Goal: Information Seeking & Learning: Learn about a topic

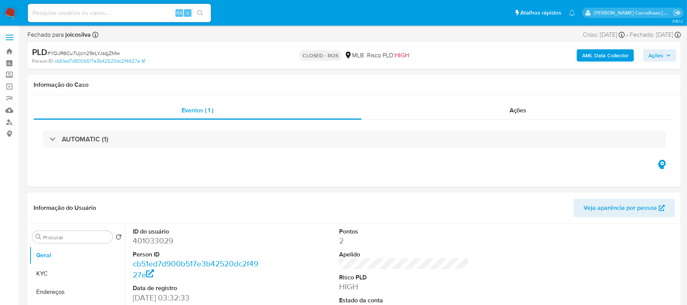
select select "10"
click at [10, 49] on link "Bandeja" at bounding box center [45, 51] width 91 height 12
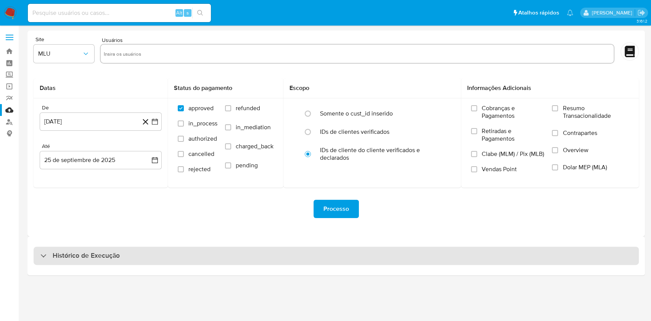
click at [108, 258] on h3 "Histórico de Execução" at bounding box center [86, 255] width 67 height 9
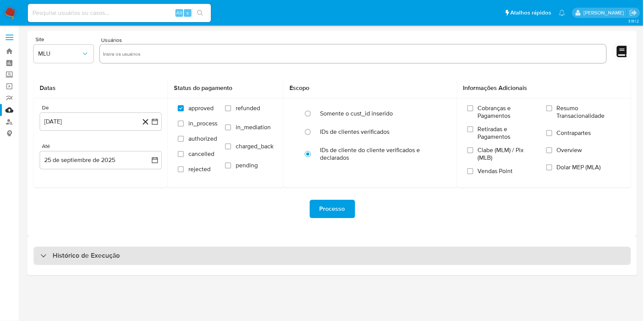
select select "10"
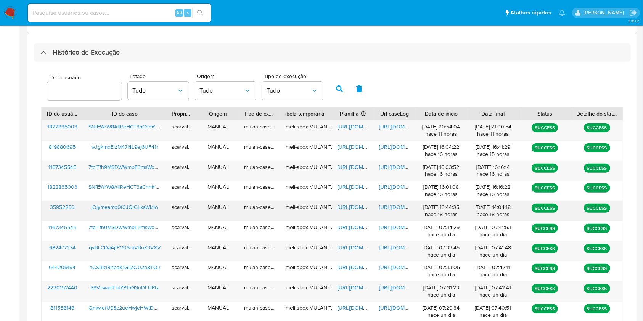
scroll to position [254, 0]
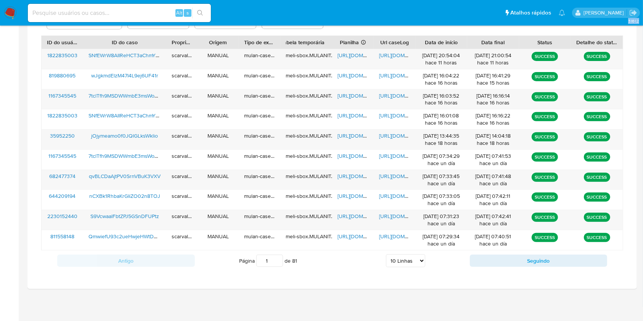
drag, startPoint x: 0, startPoint y: 316, endPoint x: 45, endPoint y: 345, distance: 53.9
click at [45, 321] on html "Pausado Ver notificaciones Alt s Atalhos rápidos Presiona las siguientes teclas…" at bounding box center [321, 23] width 643 height 596
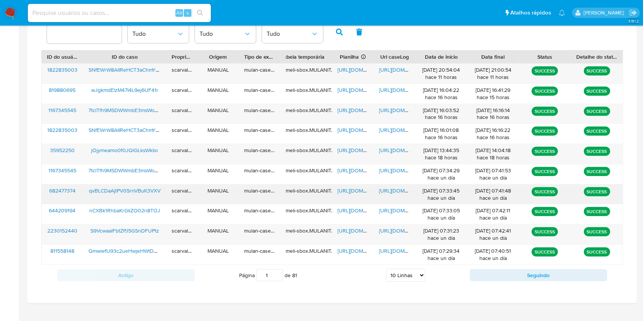
scroll to position [275, 0]
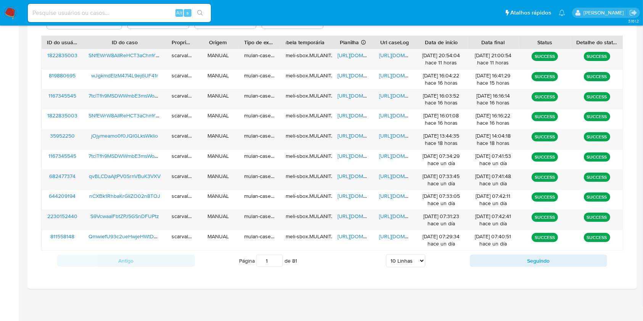
drag, startPoint x: 353, startPoint y: 256, endPoint x: 356, endPoint y: 251, distance: 6.5
click at [353, 256] on div "Página 1 de 81 5 Linhas 10 Linhas 20 Linhas 25 Linhas 50 Linhas 100 Linhas" at bounding box center [332, 260] width 275 height 15
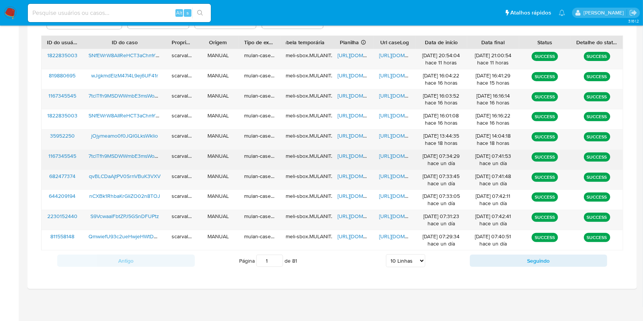
click at [400, 157] on span "https://docs.google.com/document/d/1UyDQXhpEGxGlSOnW9MpnEd1n5u5lcaV_8bq1lqUVqpA…" at bounding box center [405, 156] width 53 height 8
click at [391, 155] on span "https://docs.google.com/document/d/1UyDQXhpEGxGlSOnW9MpnEd1n5u5lcaV_8bq1lqUVqpA…" at bounding box center [405, 156] width 53 height 8
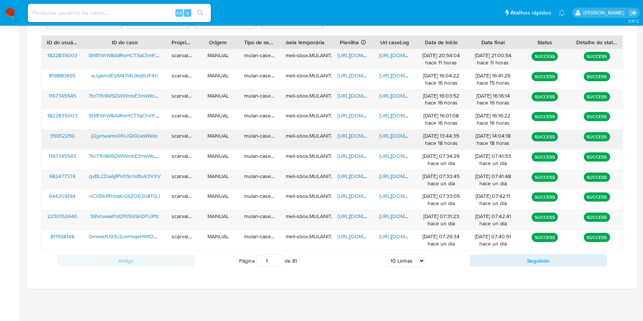
click at [388, 137] on span "https://docs.google.com/document/d/1GZEVh7bdF3v-TMYVewkN26kHUinWC55CBt5jPoYdzP4…" at bounding box center [405, 136] width 53 height 8
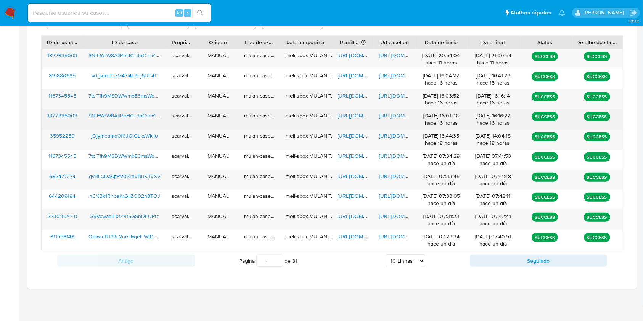
click at [386, 116] on span "https://docs.google.com/document/d/1bPtoBpoXaUAKaALflbZvXLcWFSYyPGUoj-7-sCYtdMM…" at bounding box center [405, 116] width 53 height 8
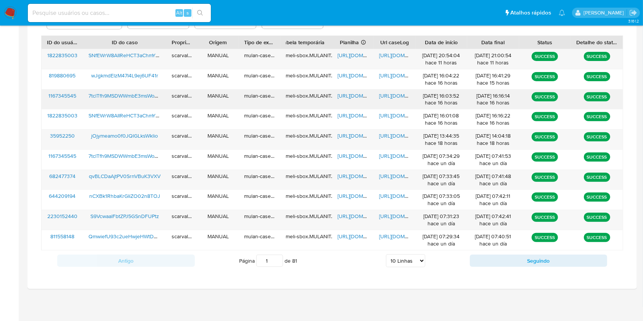
click at [390, 95] on span "https://docs.google.com/document/d/1YP_Uo5LuTgSiKk-uV2yIFq6EaeJzNwbN8RvOiRJe8FY…" at bounding box center [405, 96] width 53 height 8
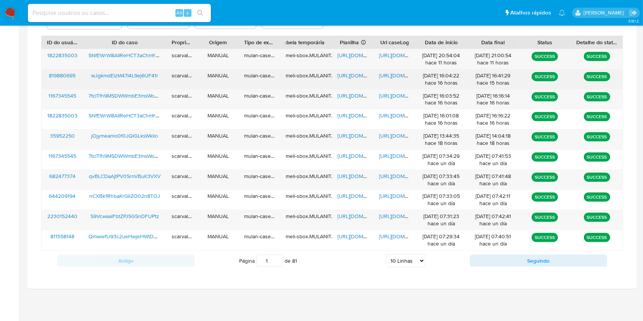
click at [383, 75] on span "https://docs.google.com/document/d/1XJxbQy3tk_FXHLUgT1nH8y-5T-GvINrEejhEVFbxi3U…" at bounding box center [405, 76] width 53 height 8
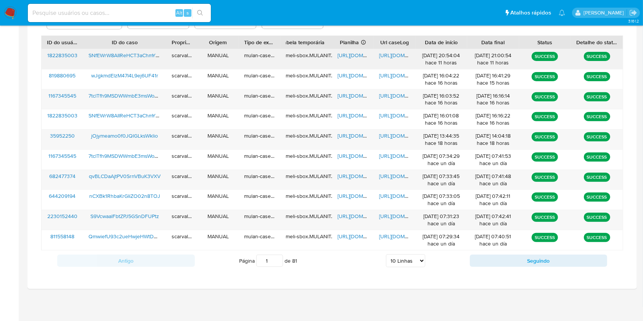
click at [396, 56] on span "https://docs.google.com/document/d/1dY1BUv0FYbKrlrMKI7hl5qcgP2SQ-1Lr8hA40fmSOWU…" at bounding box center [405, 56] width 53 height 8
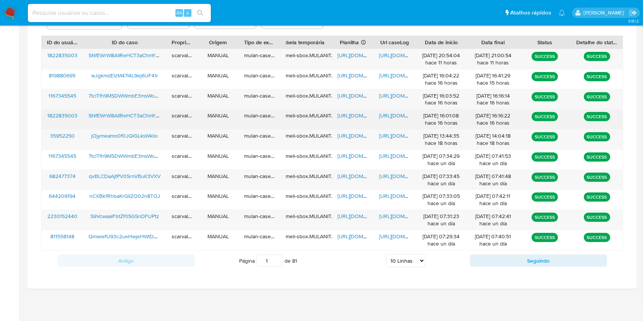
click at [392, 116] on span "https://docs.google.com/document/d/1bPtoBpoXaUAKaALflbZvXLcWFSYyPGUoj-7-sCYtdMM…" at bounding box center [405, 116] width 53 height 8
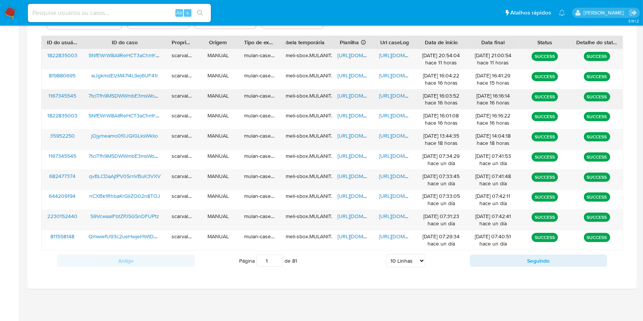
click at [394, 97] on span "https://docs.google.com/document/d/1YP_Uo5LuTgSiKk-uV2yIFq6EaeJzNwbN8RvOiRJe8FY…" at bounding box center [405, 96] width 53 height 8
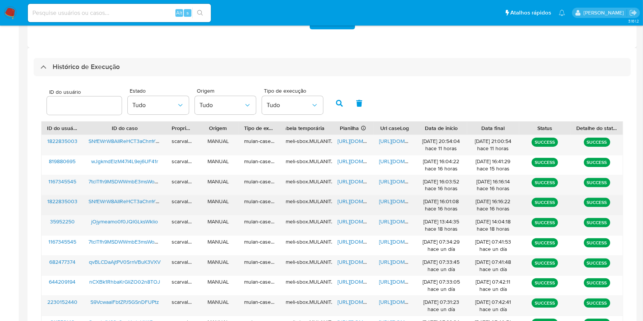
scroll to position [173, 0]
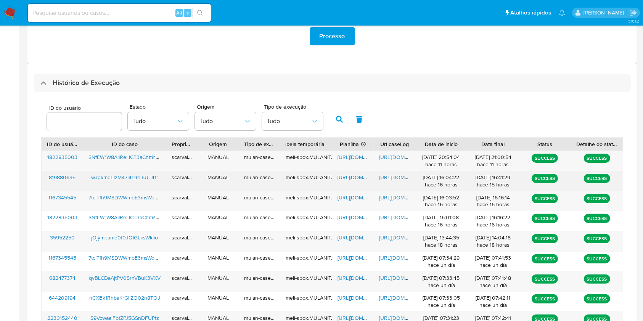
click at [396, 176] on span "https://docs.google.com/document/d/1XJxbQy3tk_FXHLUgT1nH8y-5T-GvINrEejhEVFbxi3U…" at bounding box center [405, 178] width 53 height 8
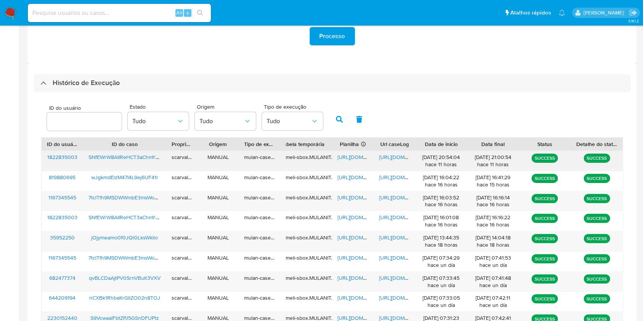
click at [388, 156] on span "https://docs.google.com/document/d/1dY1BUv0FYbKrlrMKI7hl5qcgP2SQ-1Lr8hA40fmSOWU…" at bounding box center [405, 157] width 53 height 8
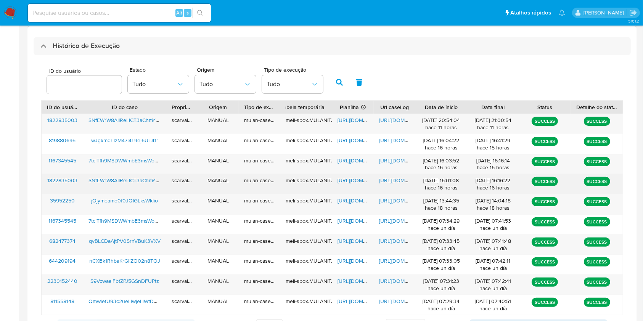
scroll to position [275, 0]
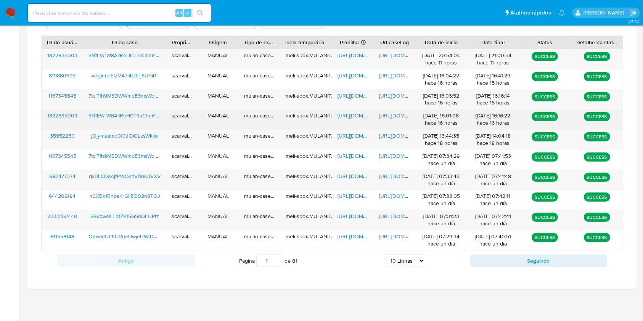
click at [345, 115] on span "https://docs.google.com/spreadsheets/d/19nlYY2f-CB11CY6BDSxdlvdqEj-ogoKQ6c5Evnu…" at bounding box center [364, 116] width 53 height 8
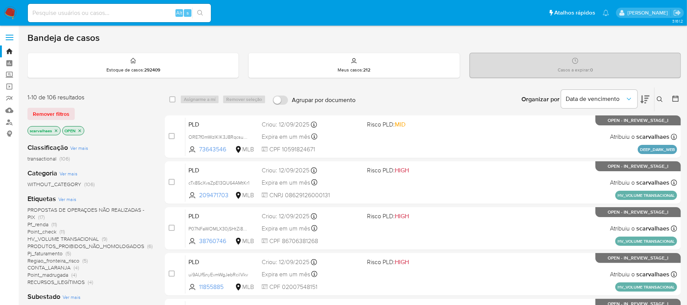
click at [51, 275] on span "Point_madrugada" at bounding box center [47, 275] width 41 height 8
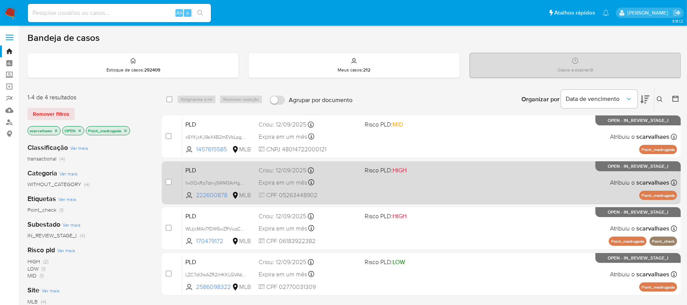
click at [506, 192] on div "PLD 1w0OxRp7dnvj5WM3AiHgdhkB 222600878 MLB Risco PLD: HIGH Criou: 12/09/2025 Cr…" at bounding box center [429, 182] width 495 height 39
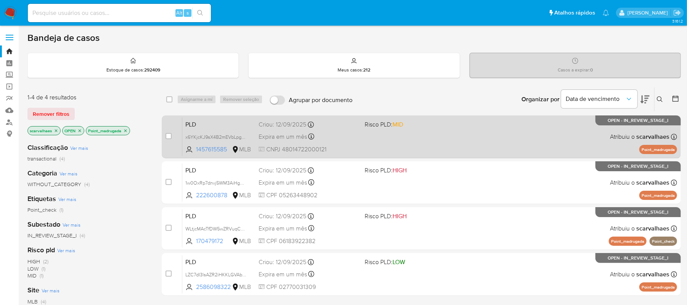
click at [391, 153] on div "PLD x6YKjcKJ9sX4B2mEVbLpg47U 1457615585 MLB Risco PLD: MID Criou: 12/09/2025 Cr…" at bounding box center [429, 136] width 495 height 39
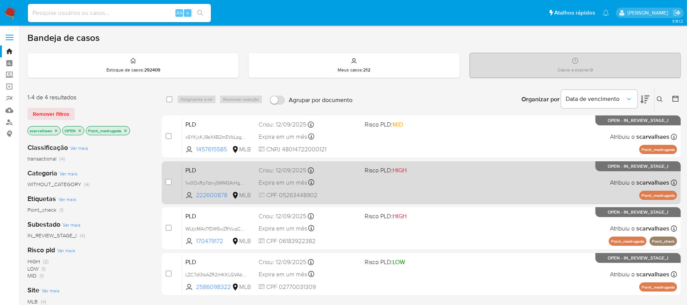
click at [347, 180] on div "Expira em um mês Expira em 27/10/2025 00:27:05" at bounding box center [309, 182] width 100 height 10
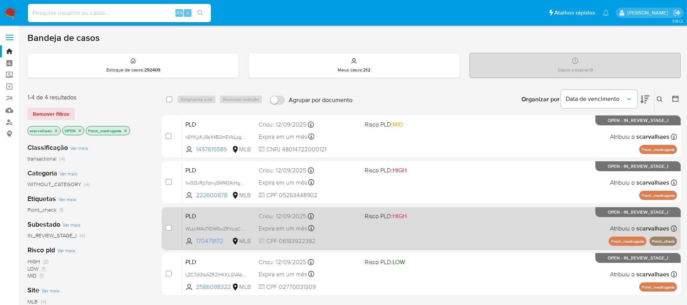
scroll to position [51, 0]
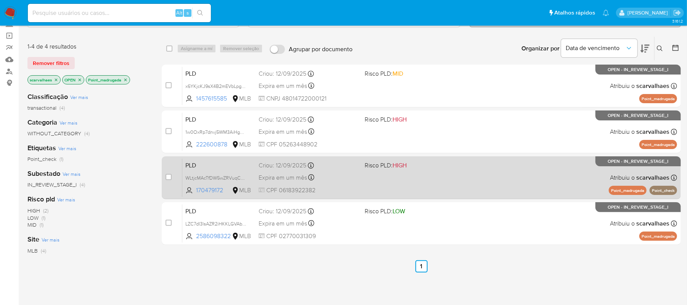
click at [378, 180] on div "PLD WLtjcMAcTfDW5wZRVuqCTwMi 170479172 MLB Risco PLD: HIGH Criou: 12/09/2025 Cr…" at bounding box center [429, 177] width 495 height 39
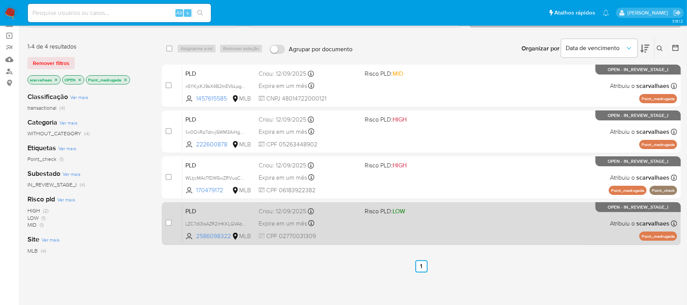
click at [391, 229] on div "PLD LZC7dI3lsAZR2iHKKLGVAbEk 2586098322 MLB Risco PLD: LOW Criou: 12/09/2025 Cr…" at bounding box center [429, 223] width 495 height 39
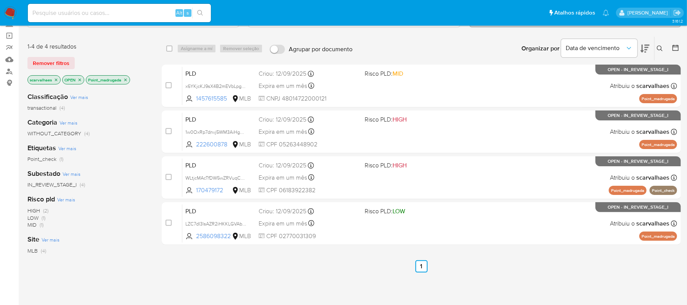
drag, startPoint x: 127, startPoint y: 79, endPoint x: 127, endPoint y: 83, distance: 4.2
click at [127, 79] on icon "close-filter" at bounding box center [125, 79] width 5 height 5
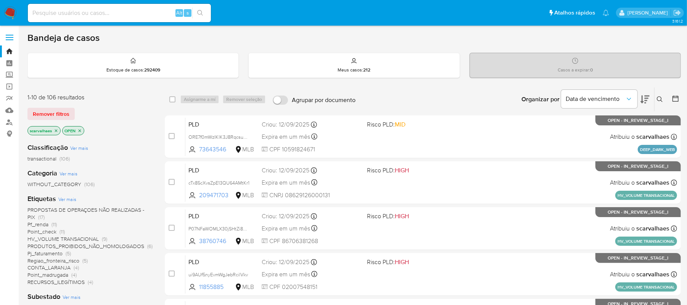
click at [64, 209] on span "PROPOSTAS DE OPERAÇOES NÃO REALIZADAS - PIX" at bounding box center [85, 213] width 117 height 15
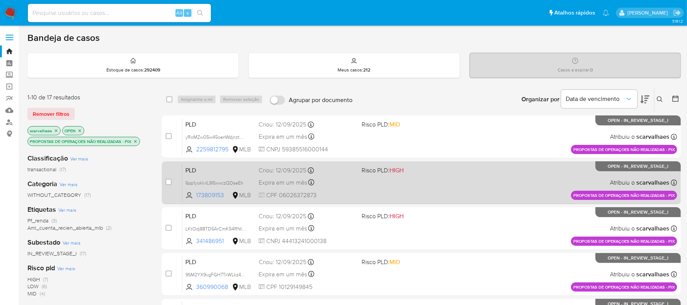
click at [440, 175] on div "PLD 6pp1yoklvlL9I5xwczQDseEh 173809153 MLB Risco PLD: HIGH Criou: 12/09/2025 Cr…" at bounding box center [429, 182] width 495 height 39
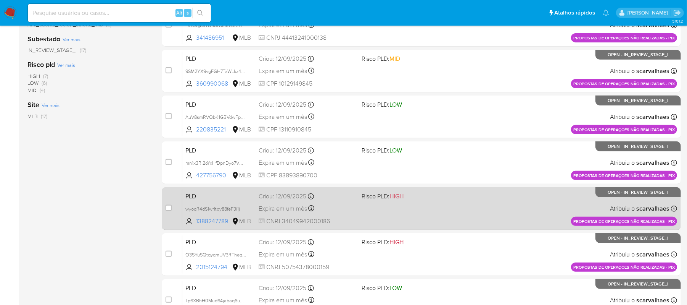
scroll to position [203, 0]
click at [408, 212] on div "PLD wyoqR4dS1wrltoy88feF3i1j 1388247789 MLB Risco PLD: HIGH Criou: 12/09/2025 C…" at bounding box center [429, 208] width 495 height 39
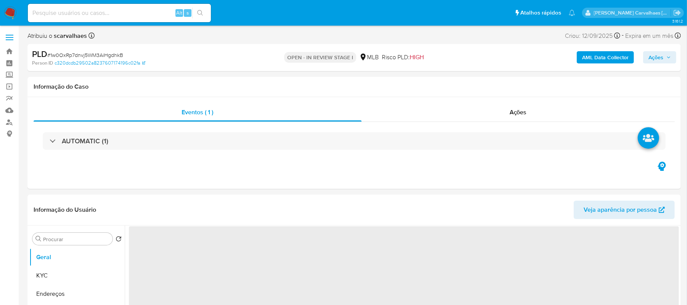
select select "10"
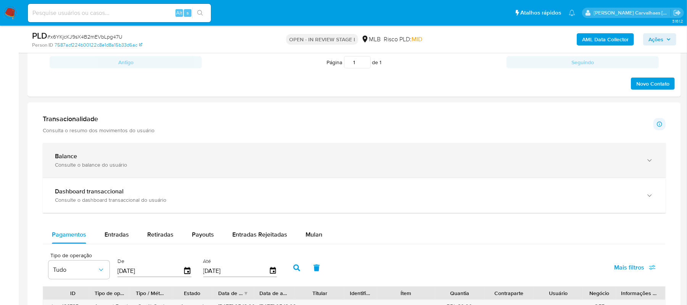
scroll to position [407, 0]
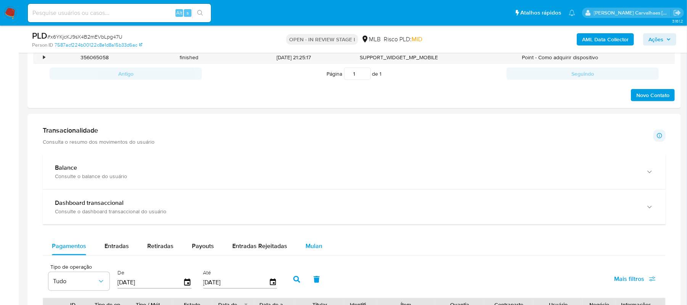
click at [314, 246] on span "Mulan" at bounding box center [314, 245] width 17 height 9
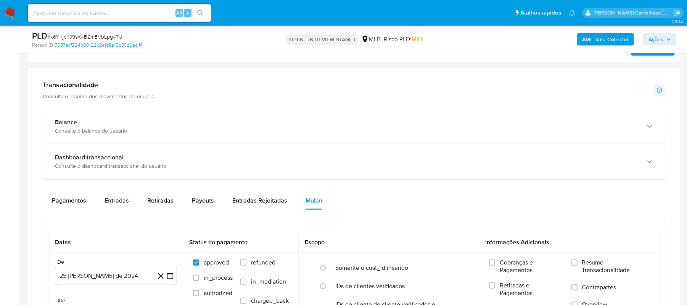
scroll to position [509, 0]
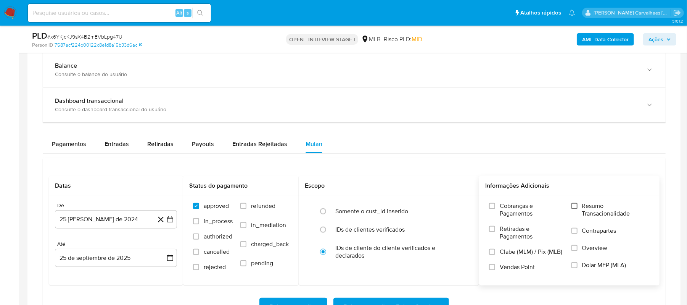
click at [575, 208] on input "Resumo Transacionalidade" at bounding box center [575, 206] width 6 height 6
click at [169, 223] on icon "button" at bounding box center [170, 219] width 8 height 8
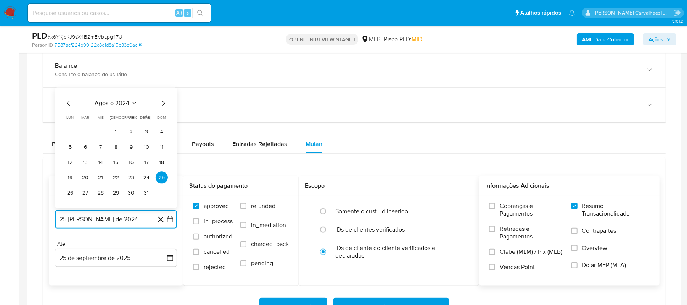
click at [161, 108] on icon "Mes siguiente" at bounding box center [163, 103] width 9 height 9
click at [164, 92] on icon "Mes siguiente" at bounding box center [163, 88] width 9 height 9
click at [163, 105] on icon "Mes siguiente" at bounding box center [163, 103] width 9 height 9
click at [163, 91] on icon "Mes siguiente" at bounding box center [163, 88] width 9 height 9
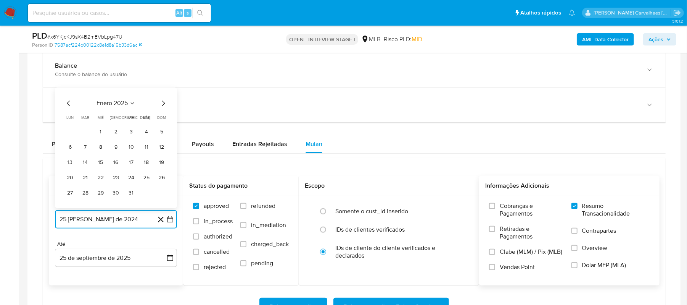
click at [163, 106] on icon "Mes siguiente" at bounding box center [163, 103] width 9 height 9
click at [164, 90] on icon "Mes siguiente" at bounding box center [163, 88] width 9 height 9
click at [165, 105] on icon "Mes siguiente" at bounding box center [163, 103] width 9 height 9
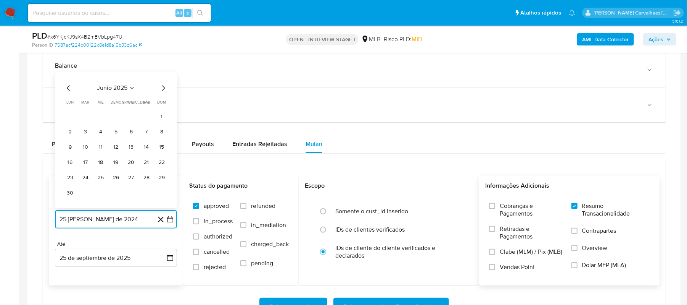
click at [165, 91] on icon "Mes siguiente" at bounding box center [163, 88] width 9 height 9
click at [129, 177] on button "25" at bounding box center [131, 177] width 12 height 12
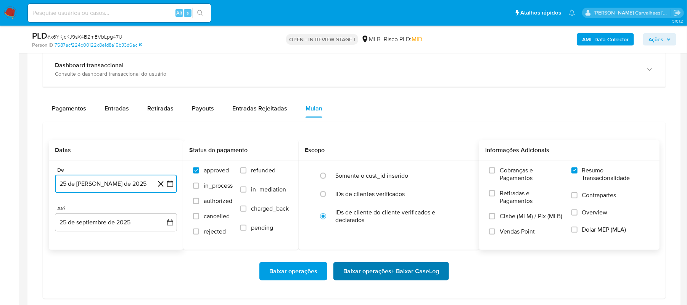
scroll to position [559, 0]
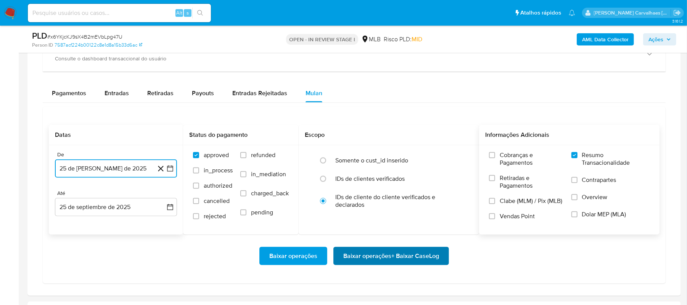
click at [359, 258] on span "Baixar operações + Baixar CaseLog" at bounding box center [391, 255] width 96 height 17
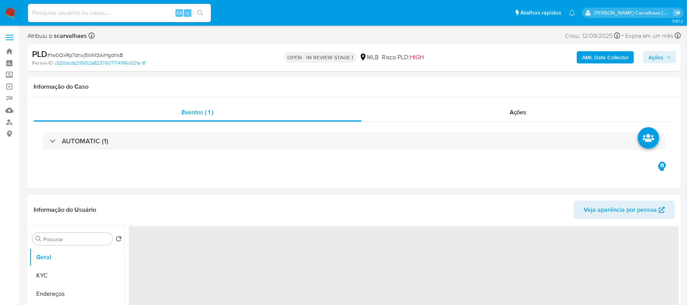
select select "10"
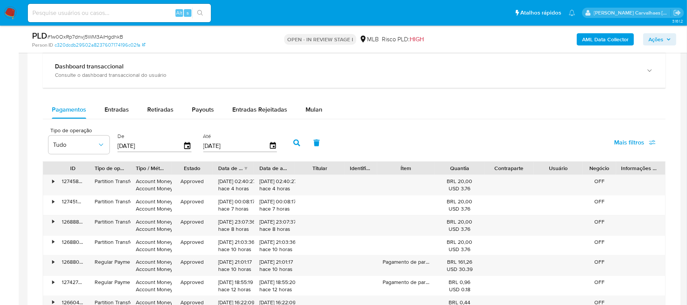
scroll to position [559, 0]
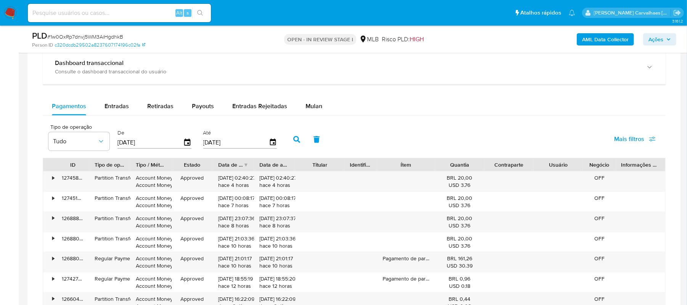
drag, startPoint x: 307, startPoint y: 107, endPoint x: 324, endPoint y: 119, distance: 21.2
click at [307, 107] on span "Mulan" at bounding box center [314, 106] width 17 height 9
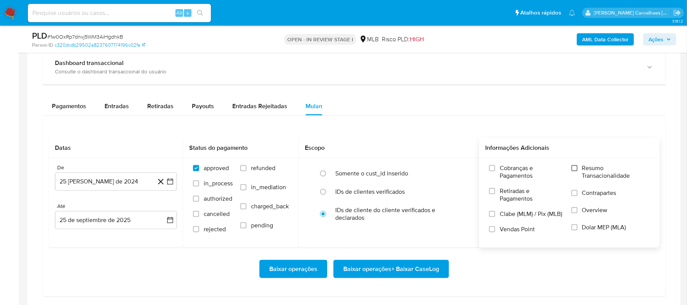
click at [575, 169] on input "Resumo Transacionalidade" at bounding box center [575, 168] width 6 height 6
click at [169, 185] on icon "button" at bounding box center [170, 181] width 8 height 8
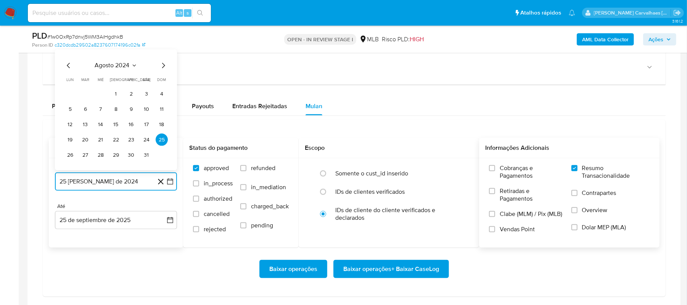
click at [165, 68] on icon "Mes siguiente" at bounding box center [163, 65] width 3 height 5
click at [164, 53] on icon "Mes siguiente" at bounding box center [163, 50] width 3 height 5
click at [163, 64] on icon "Mes siguiente" at bounding box center [163, 65] width 9 height 9
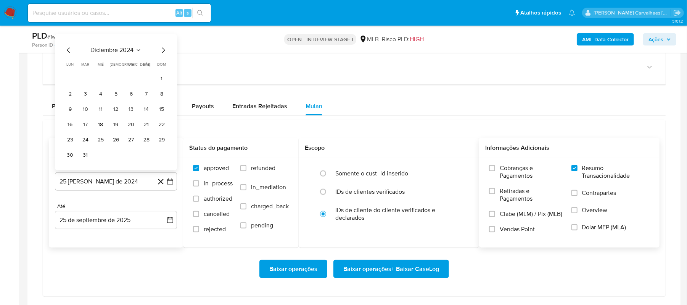
click at [163, 64] on span "dom" at bounding box center [162, 65] width 9 height 6
click at [163, 51] on icon "Mes siguiente" at bounding box center [163, 50] width 9 height 9
click at [165, 64] on icon "Mes siguiente" at bounding box center [163, 65] width 9 height 9
click at [162, 65] on icon "Mes siguiente" at bounding box center [163, 65] width 9 height 9
click at [162, 52] on icon "Mes siguiente" at bounding box center [163, 50] width 9 height 9
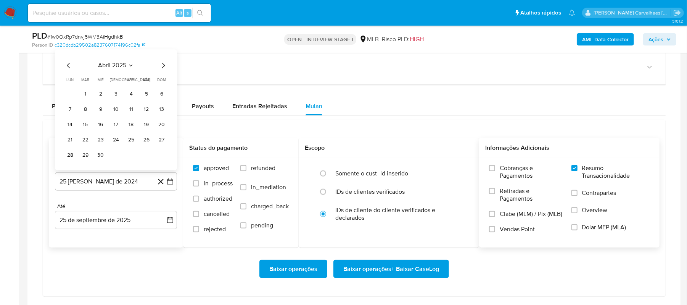
click at [162, 67] on icon "Mes siguiente" at bounding box center [163, 65] width 9 height 9
click at [163, 52] on icon "Mes siguiente" at bounding box center [163, 50] width 9 height 9
click at [130, 145] on button "25" at bounding box center [131, 140] width 12 height 12
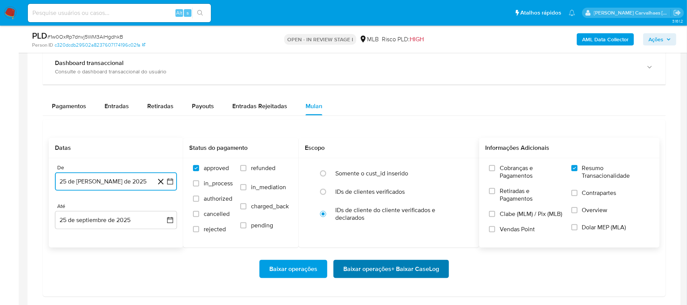
click at [414, 271] on span "Baixar operações + Baixar CaseLog" at bounding box center [391, 268] width 96 height 17
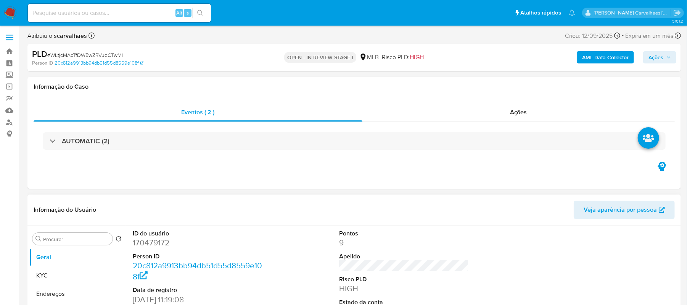
select select "10"
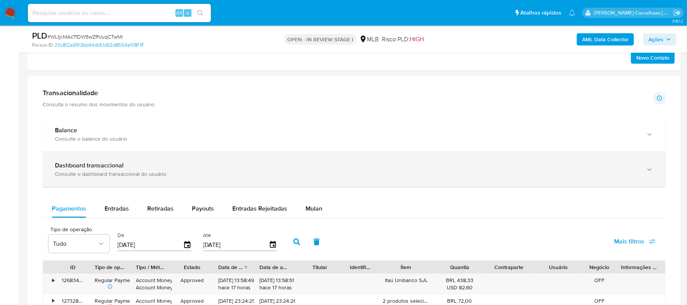
scroll to position [458, 0]
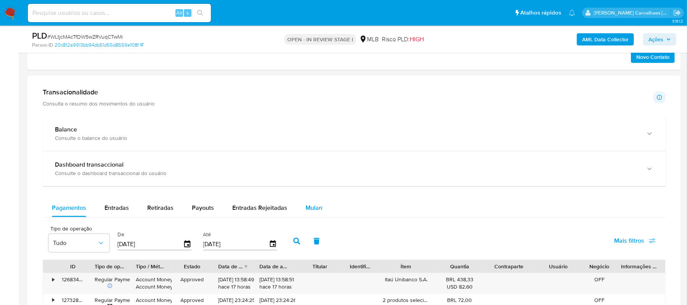
click at [312, 210] on span "Mulan" at bounding box center [314, 207] width 17 height 9
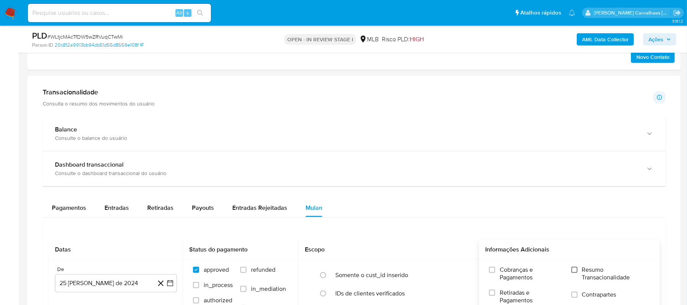
click at [574, 272] on input "Resumo Transacionalidade" at bounding box center [575, 269] width 6 height 6
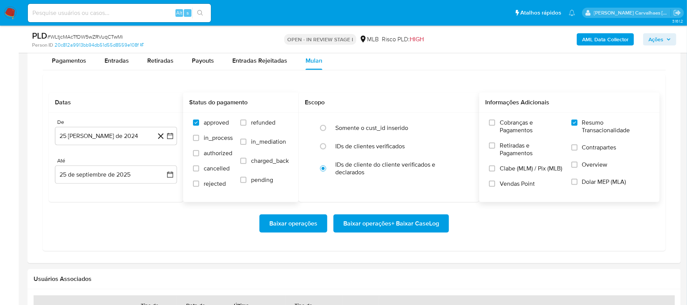
scroll to position [611, 0]
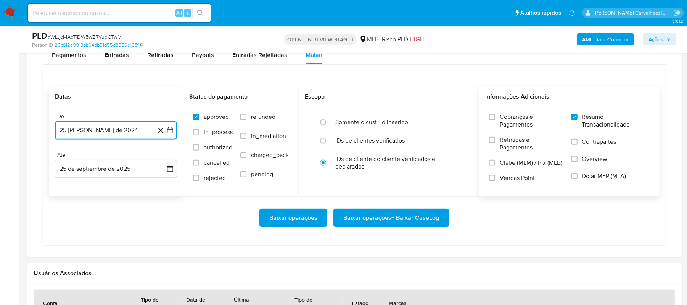
click at [172, 131] on icon "button" at bounding box center [170, 130] width 6 height 6
click at [163, 160] on icon "Mes siguiente" at bounding box center [163, 157] width 9 height 9
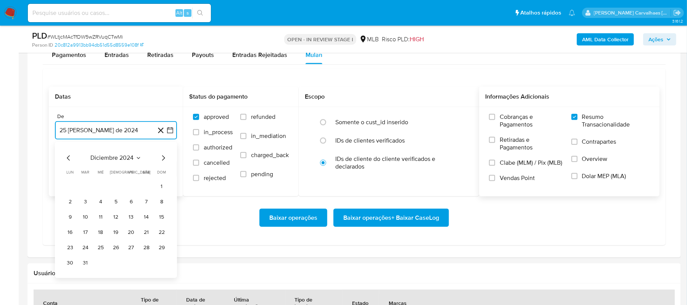
click at [163, 160] on icon "Mes siguiente" at bounding box center [163, 157] width 9 height 9
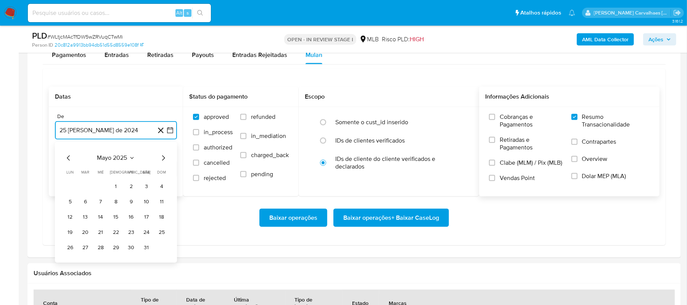
click at [163, 160] on icon "Mes siguiente" at bounding box center [163, 157] width 9 height 9
click at [133, 234] on button "25" at bounding box center [131, 232] width 12 height 12
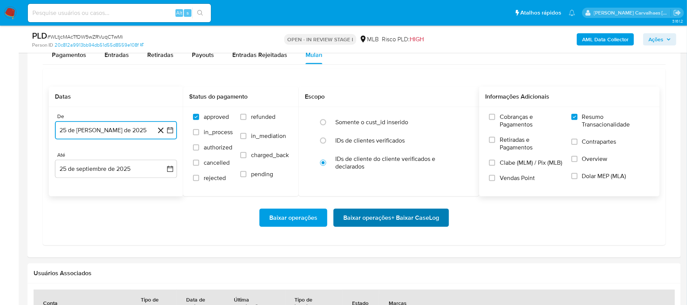
click at [382, 223] on span "Baixar operações + Baixar CaseLog" at bounding box center [391, 217] width 96 height 17
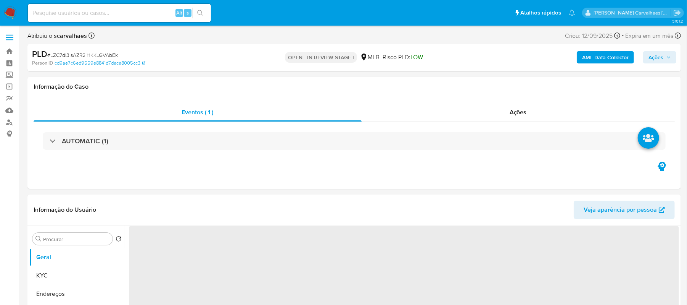
select select "10"
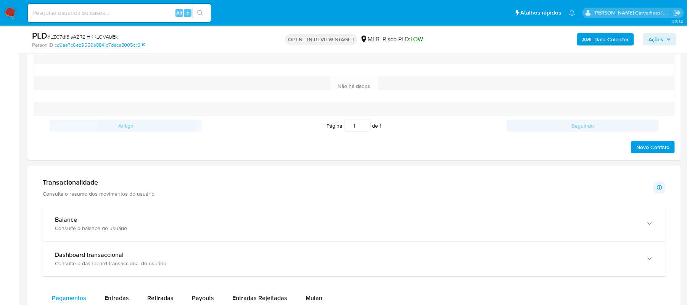
scroll to position [559, 0]
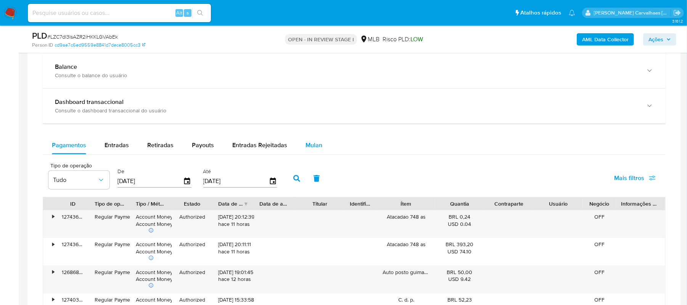
click at [311, 145] on span "Mulan" at bounding box center [314, 144] width 17 height 9
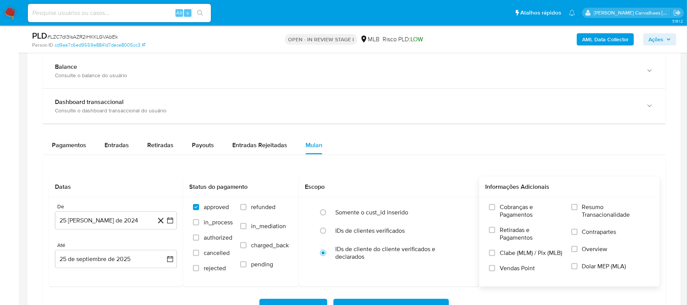
click at [578, 208] on label "Resumo Transacionalidade" at bounding box center [611, 215] width 78 height 25
click at [578, 208] on input "Resumo Transacionalidade" at bounding box center [575, 207] width 6 height 6
click at [169, 227] on button "25 [PERSON_NAME] de 2024" at bounding box center [116, 220] width 122 height 18
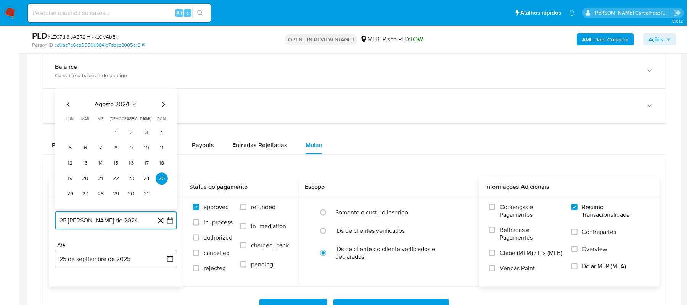
click at [162, 107] on icon "Mes siguiente" at bounding box center [163, 104] width 9 height 9
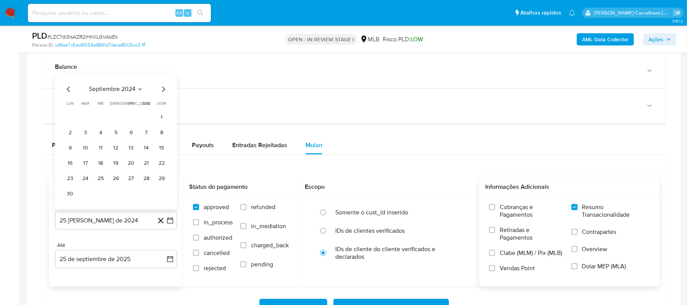
click at [162, 106] on span "dom" at bounding box center [162, 104] width 9 height 6
click at [160, 92] on icon "Mes siguiente" at bounding box center [163, 89] width 9 height 9
click at [163, 107] on icon "Mes siguiente" at bounding box center [163, 104] width 3 height 5
click at [162, 94] on icon "Mes siguiente" at bounding box center [163, 89] width 9 height 9
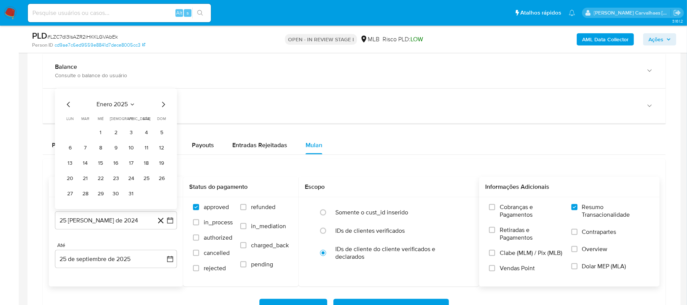
click at [162, 106] on icon "Mes siguiente" at bounding box center [163, 104] width 9 height 9
click at [162, 106] on span "dom" at bounding box center [162, 104] width 9 height 6
click at [164, 92] on icon "Mes siguiente" at bounding box center [163, 89] width 3 height 5
click at [164, 103] on icon "Mes siguiente" at bounding box center [163, 104] width 9 height 9
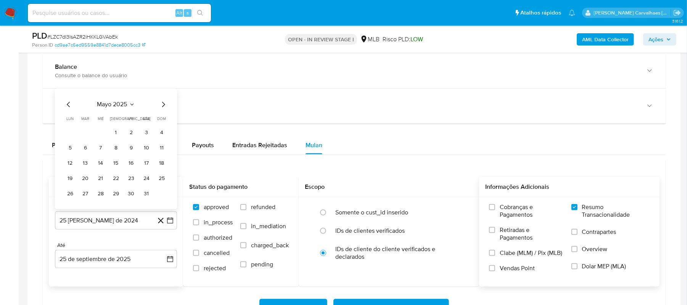
click at [163, 105] on icon "Mes siguiente" at bounding box center [163, 104] width 3 height 5
click at [164, 92] on icon "Mes siguiente" at bounding box center [163, 89] width 3 height 5
click at [130, 180] on button "25" at bounding box center [131, 178] width 12 height 12
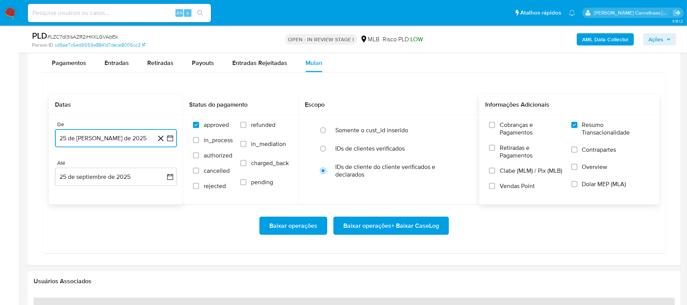
scroll to position [661, 0]
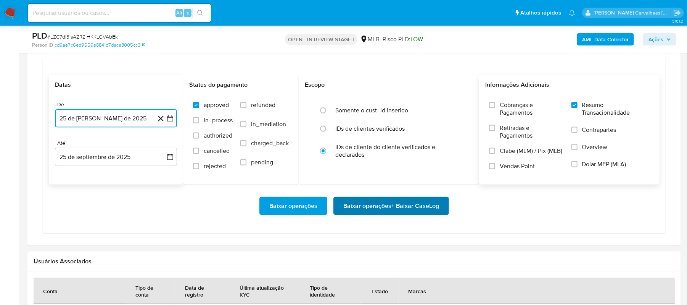
click at [383, 211] on span "Baixar operações + Baixar CaseLog" at bounding box center [391, 205] width 96 height 17
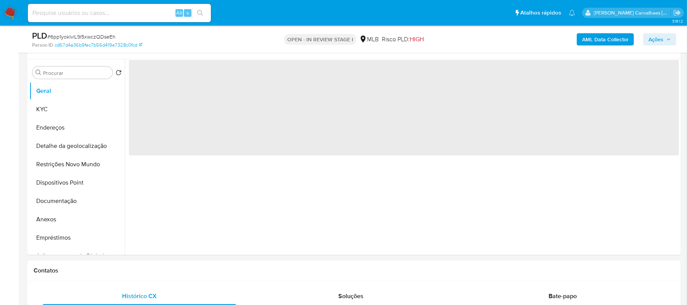
scroll to position [153, 0]
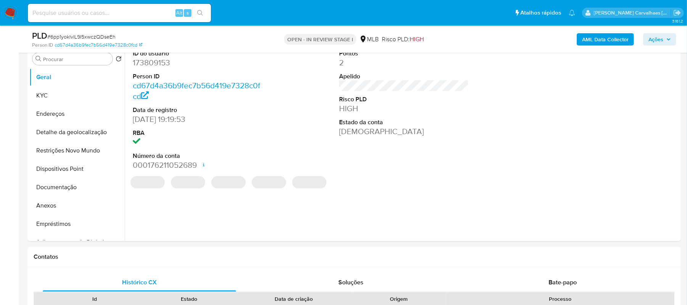
select select "10"
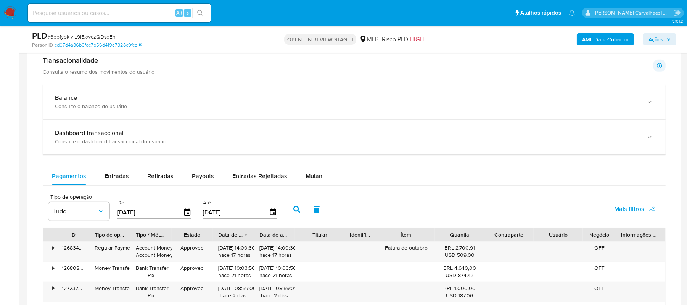
scroll to position [559, 0]
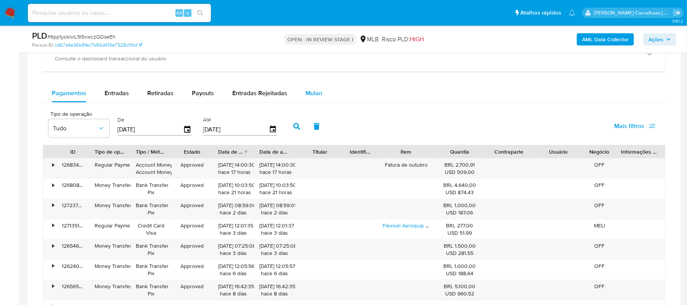
click at [309, 96] on span "Mulan" at bounding box center [314, 93] width 17 height 9
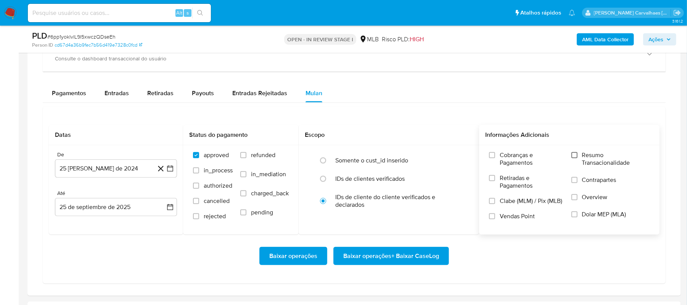
click at [575, 158] on input "Resumo Transacionalidade" at bounding box center [575, 155] width 6 height 6
click at [172, 168] on icon "button" at bounding box center [170, 169] width 6 height 6
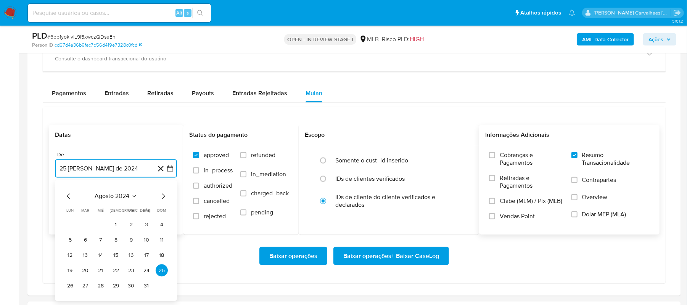
click at [163, 197] on icon "Mes siguiente" at bounding box center [163, 196] width 9 height 9
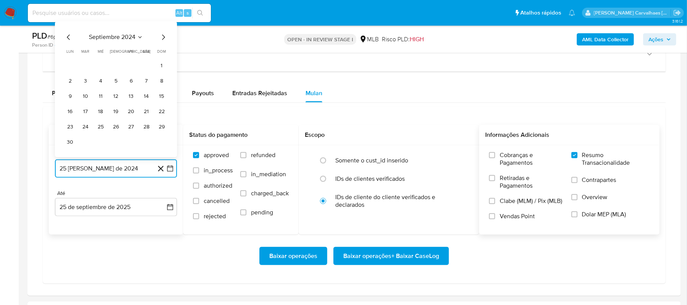
click at [162, 40] on icon "Mes siguiente" at bounding box center [163, 37] width 9 height 9
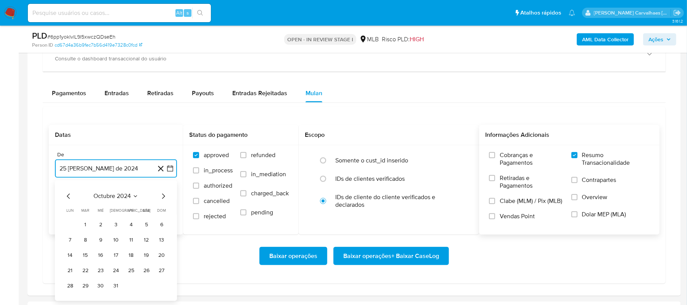
click at [162, 198] on icon "Mes siguiente" at bounding box center [163, 196] width 9 height 9
click at [163, 198] on icon "Mes siguiente" at bounding box center [163, 196] width 9 height 9
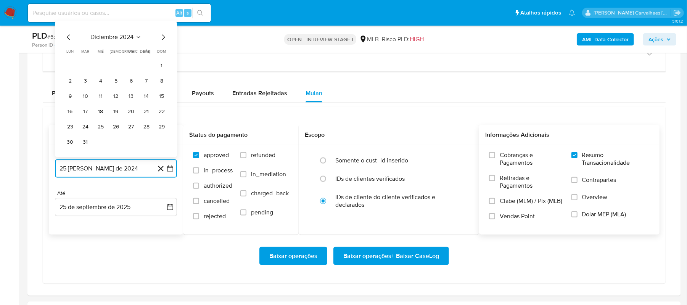
click at [163, 40] on icon "Mes siguiente" at bounding box center [163, 37] width 3 height 5
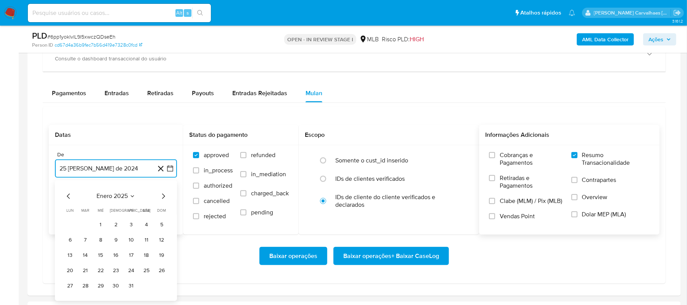
click at [163, 199] on icon "Mes siguiente" at bounding box center [163, 196] width 9 height 9
click at [163, 198] on icon "Mes siguiente" at bounding box center [163, 196] width 9 height 9
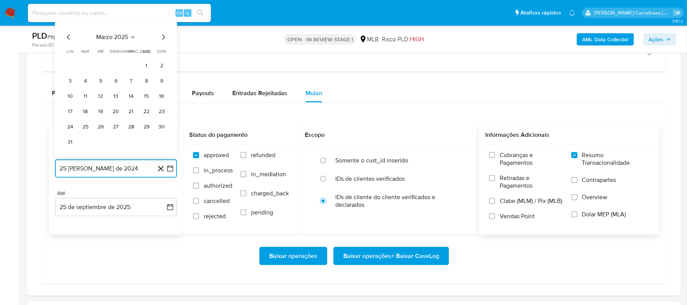
click at [161, 37] on icon "Mes siguiente" at bounding box center [163, 37] width 9 height 9
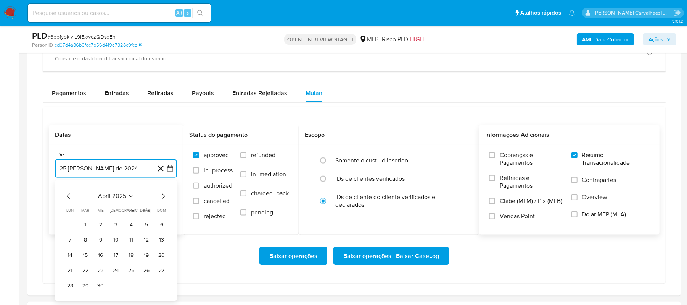
click at [163, 196] on icon "Mes siguiente" at bounding box center [163, 196] width 9 height 9
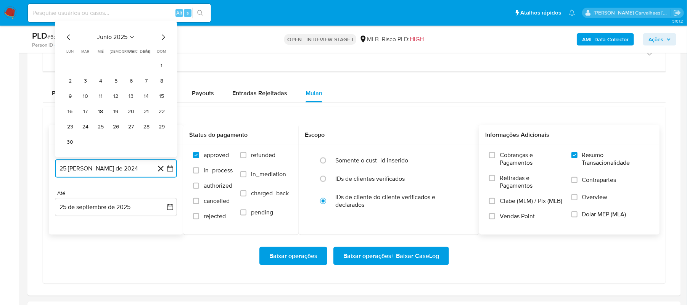
click at [163, 40] on icon "Mes siguiente" at bounding box center [163, 37] width 3 height 5
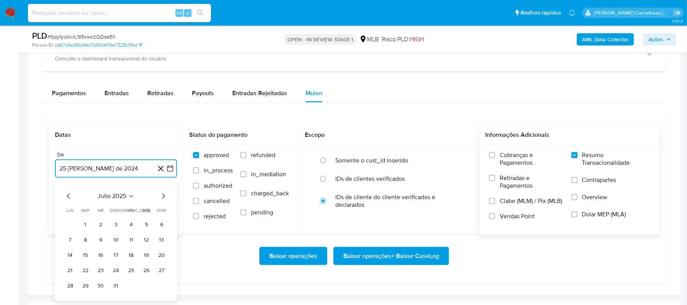
click at [160, 195] on icon "Mes siguiente" at bounding box center [163, 196] width 9 height 9
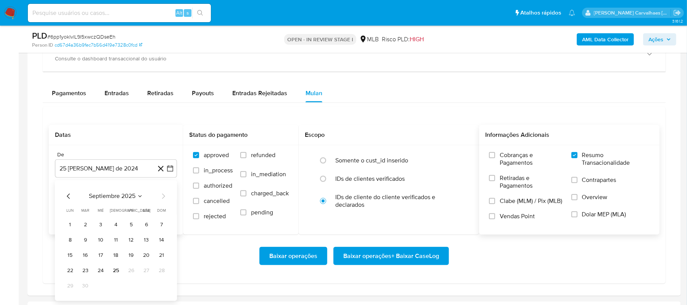
click at [66, 197] on icon "Mes anterior" at bounding box center [68, 196] width 9 height 9
click at [128, 272] on button "25" at bounding box center [131, 270] width 12 height 12
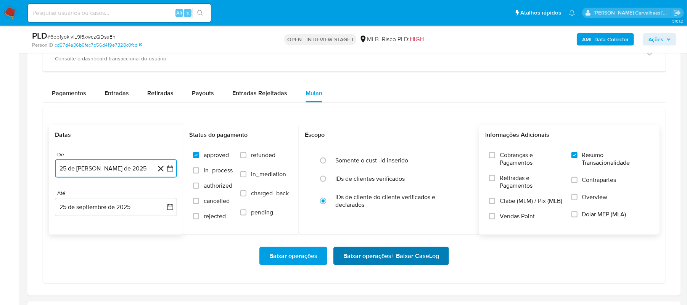
click at [388, 259] on span "Baixar operações + Baixar CaseLog" at bounding box center [391, 255] width 96 height 17
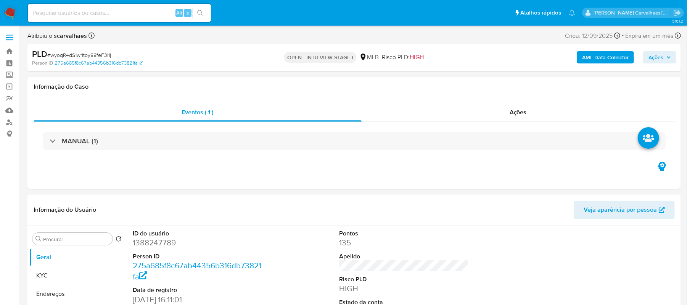
select select "10"
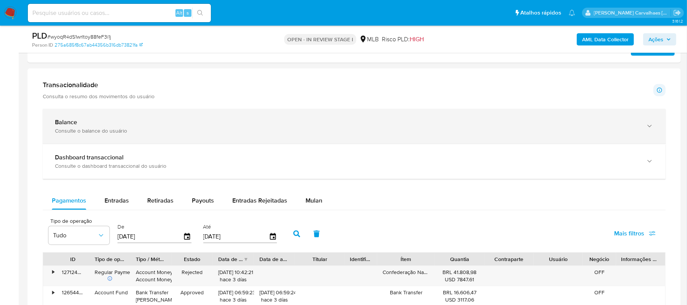
scroll to position [509, 0]
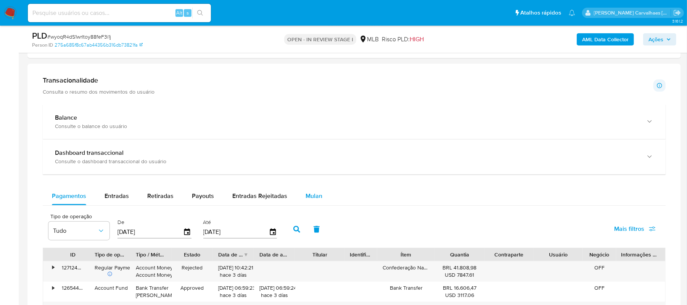
click at [316, 198] on span "Mulan" at bounding box center [314, 195] width 17 height 9
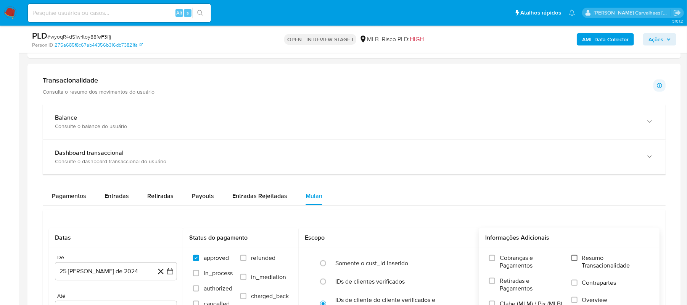
click at [576, 258] on input "Resumo Transacionalidade" at bounding box center [575, 258] width 6 height 6
click at [169, 275] on icon "button" at bounding box center [170, 271] width 8 height 8
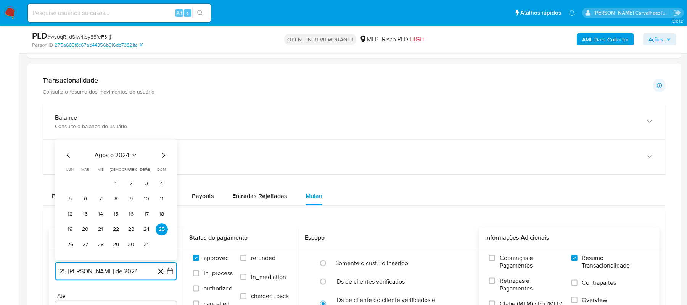
click at [164, 160] on icon "Mes siguiente" at bounding box center [163, 155] width 9 height 9
click at [162, 141] on icon "Mes siguiente" at bounding box center [163, 139] width 9 height 9
click at [163, 159] on icon "Mes siguiente" at bounding box center [163, 155] width 9 height 9
click at [164, 143] on icon "Mes siguiente" at bounding box center [163, 139] width 9 height 9
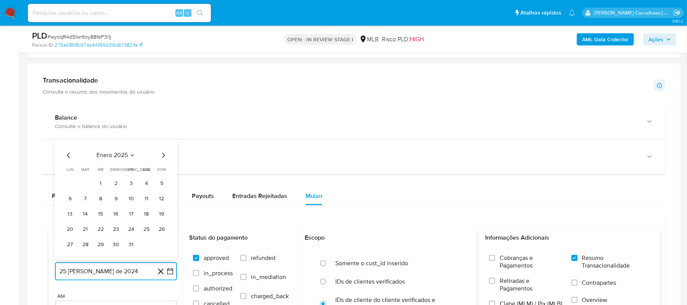
click at [162, 159] on icon "Mes siguiente" at bounding box center [163, 155] width 9 height 9
click at [162, 157] on icon "Mes siguiente" at bounding box center [163, 155] width 9 height 9
click at [163, 142] on icon "Mes siguiente" at bounding box center [163, 139] width 9 height 9
click at [163, 156] on icon "Mes siguiente" at bounding box center [163, 155] width 9 height 9
click at [163, 156] on icon "Mes siguiente" at bounding box center [163, 155] width 3 height 5
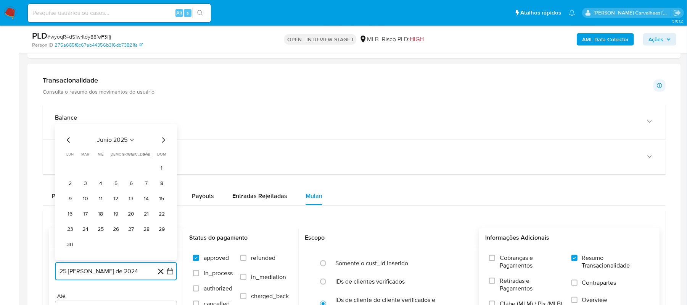
click at [163, 143] on icon "Mes siguiente" at bounding box center [163, 139] width 3 height 5
click at [133, 230] on button "25" at bounding box center [131, 229] width 12 height 12
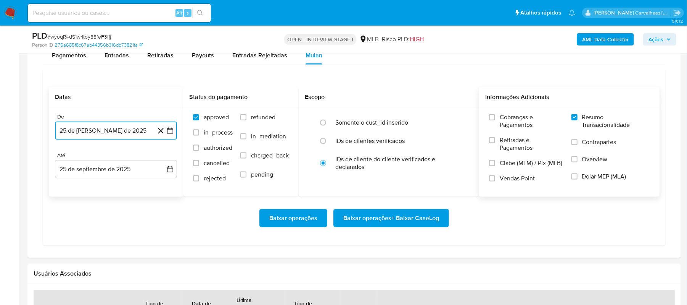
scroll to position [661, 0]
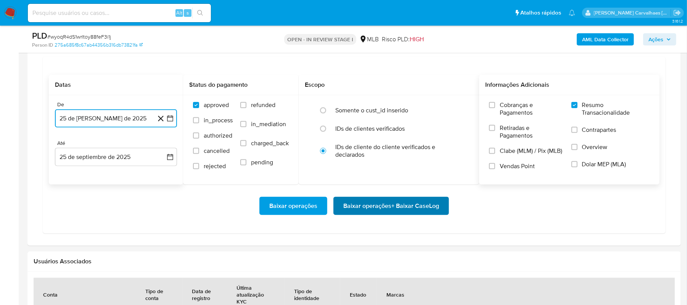
click at [362, 211] on span "Baixar operações + Baixar CaseLog" at bounding box center [391, 205] width 96 height 17
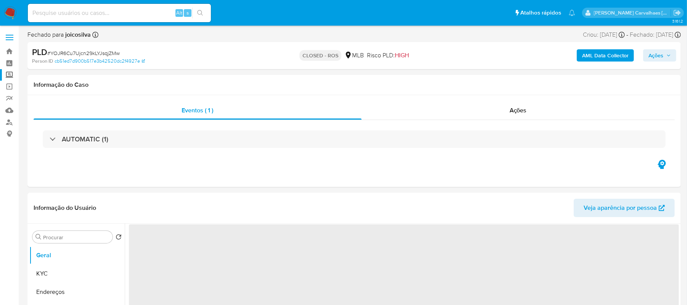
select select "10"
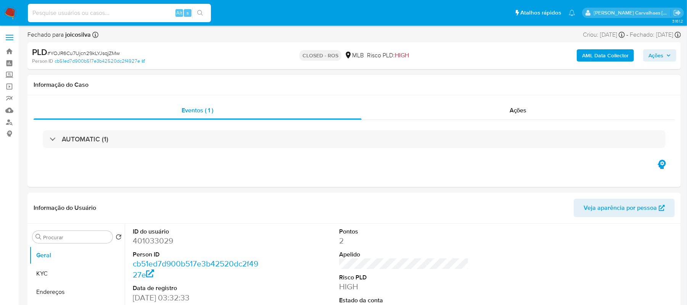
click at [84, 8] on input at bounding box center [119, 13] width 183 height 10
click at [83, 11] on input at bounding box center [119, 13] width 183 height 10
paste input "59312122000166"
type input "59312122000166"
click at [203, 16] on button "search-icon" at bounding box center [200, 13] width 16 height 11
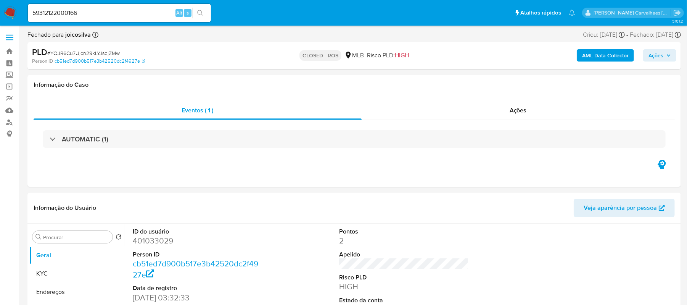
click at [85, 5] on div "59312122000166 Alt s" at bounding box center [119, 13] width 183 height 18
drag, startPoint x: 82, startPoint y: 14, endPoint x: 6, endPoint y: 16, distance: 76.0
click at [15, 11] on nav "Pausado Ver notificaciones 59312122000166 Alt s Atalhos rápidos Presiona las si…" at bounding box center [343, 13] width 687 height 26
click at [80, 15] on input at bounding box center [119, 13] width 183 height 10
paste input "SNfEWrW8AIIReHCT3aChmYWj"
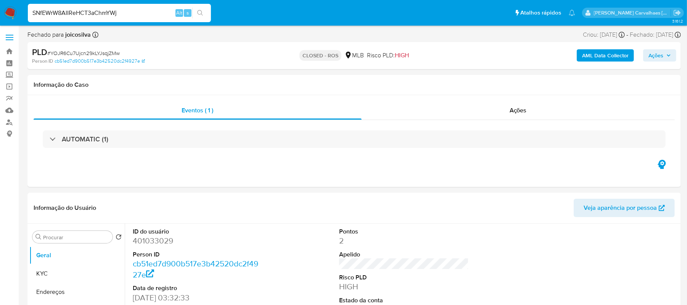
type input "SNfEWrW8AIIReHCT3aChmYWj"
click at [199, 15] on icon "search-icon" at bounding box center [200, 13] width 6 height 6
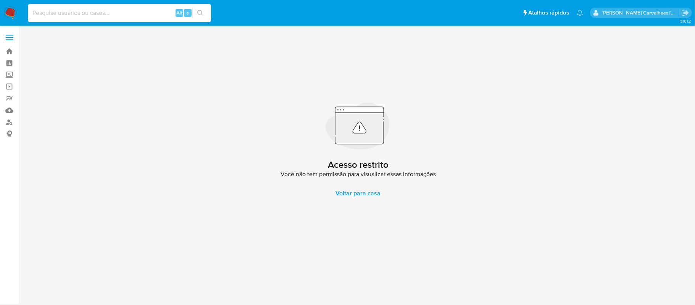
paste input "SNfEWrW8AIIReHCT3aChmYWj"
click at [29, 12] on input "SNfEWrW8AIIReHCT3aChmYWj" at bounding box center [119, 13] width 183 height 10
type input "SNfEWrW8AIIReHCT3aChmYWj"
click at [202, 10] on icon "search-icon" at bounding box center [200, 13] width 6 height 6
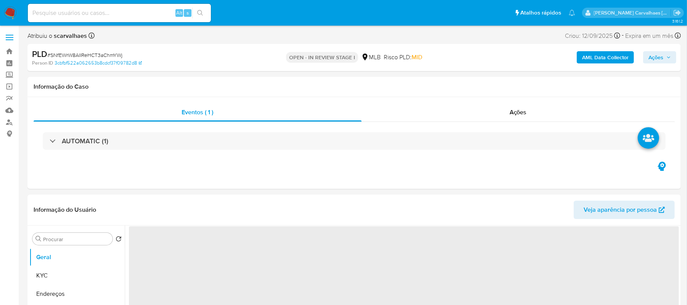
select select "10"
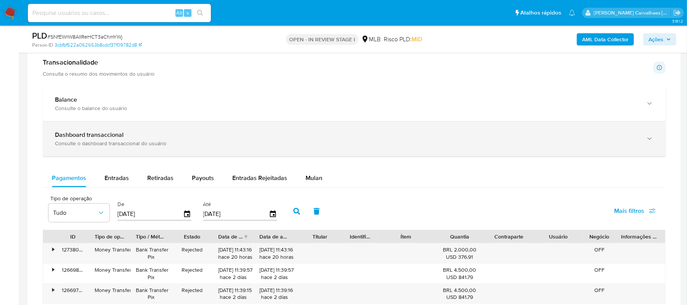
scroll to position [509, 0]
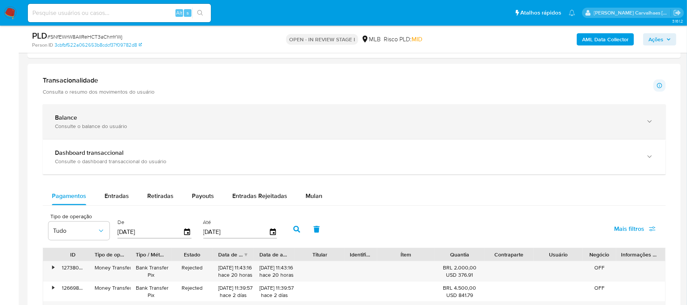
click at [651, 124] on icon "button" at bounding box center [650, 122] width 8 height 8
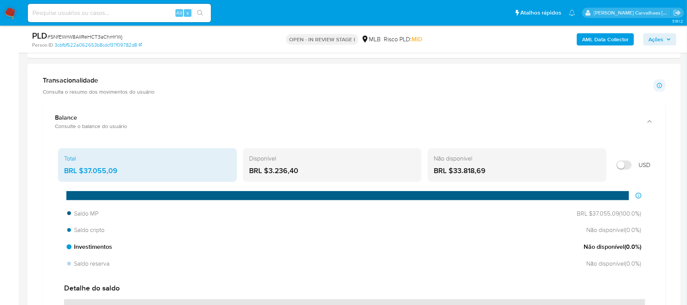
click at [84, 251] on span "Investimentos" at bounding box center [89, 246] width 45 height 8
click at [619, 169] on input "Mostrar em USD" at bounding box center [624, 164] width 15 height 9
click at [625, 168] on input "Mostrar em USD" at bounding box center [624, 164] width 15 height 9
checkbox input "false"
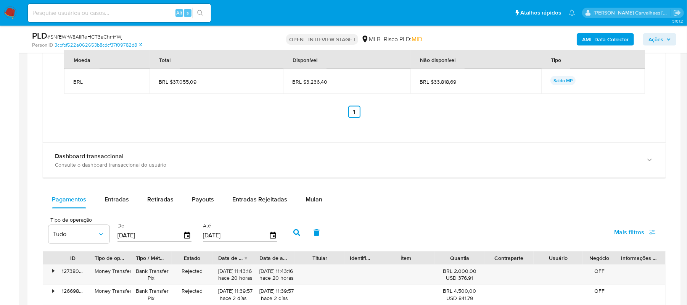
scroll to position [763, 0]
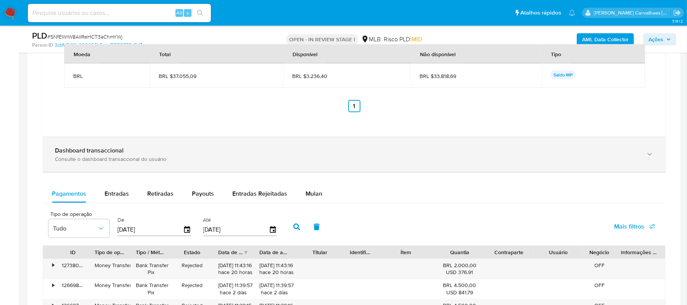
click at [121, 166] on div "Dashboard transaccional Consulte o dashboard transaccional do usuário" at bounding box center [354, 154] width 623 height 35
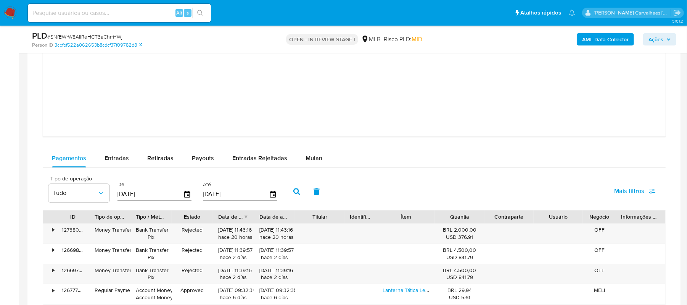
scroll to position [1221, 0]
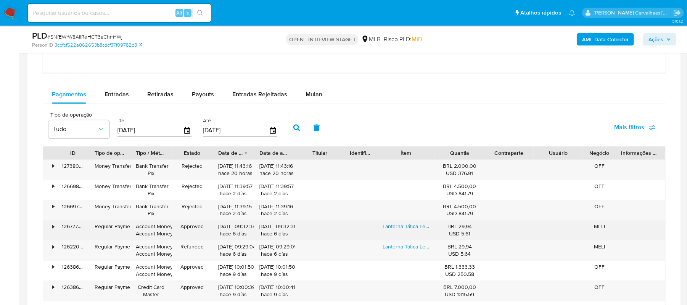
click at [393, 230] on link "Lanterna Tática Led Recarregável A Mais Potente Com Zoom Preto Mymotors" at bounding box center [474, 226] width 182 height 8
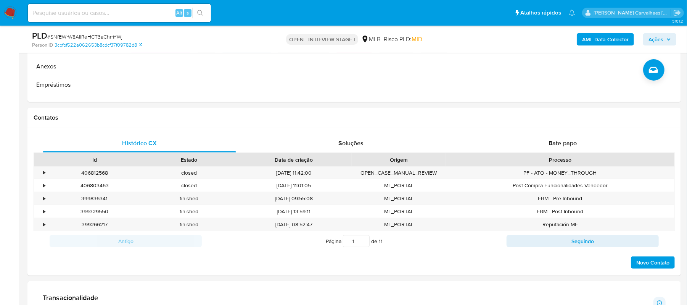
scroll to position [67, 0]
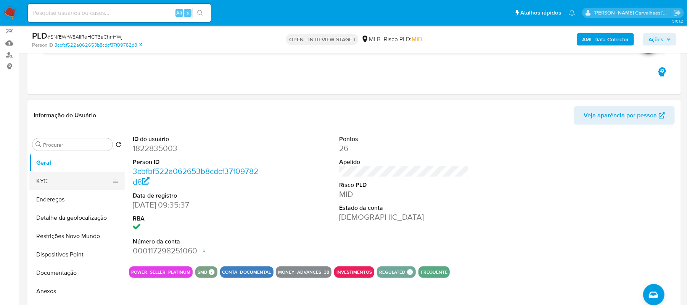
click at [54, 179] on button "KYC" at bounding box center [73, 181] width 89 height 18
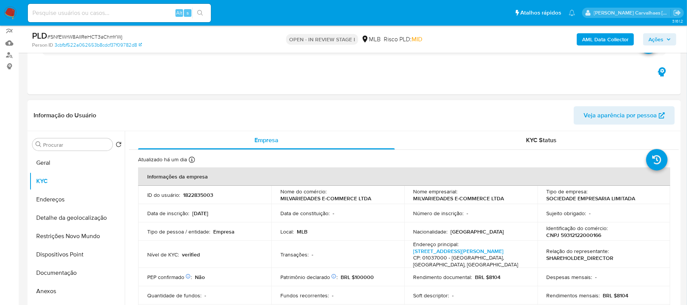
scroll to position [51, 0]
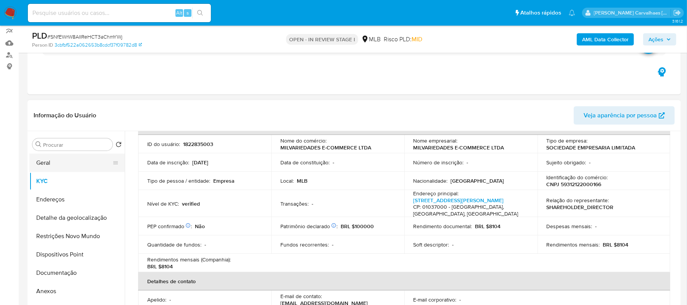
click at [51, 164] on button "Geral" at bounding box center [73, 162] width 89 height 18
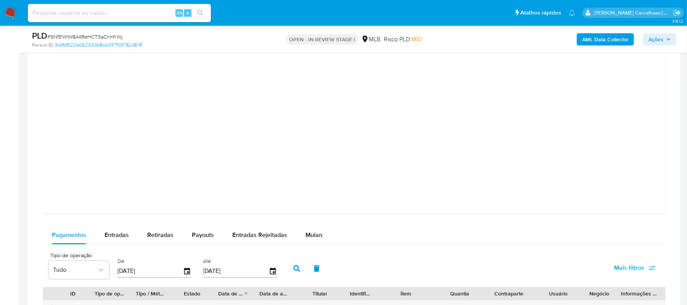
scroll to position [1084, 0]
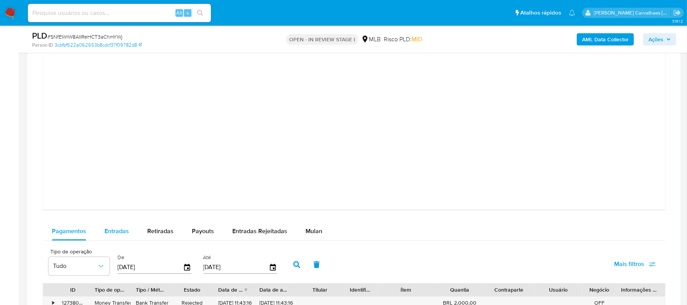
click at [115, 230] on span "Entradas" at bounding box center [117, 230] width 24 height 9
select select "10"
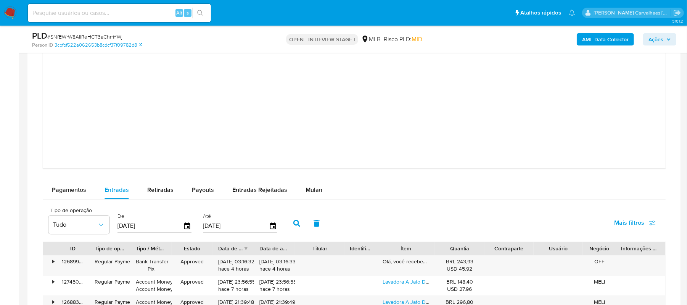
scroll to position [1237, 0]
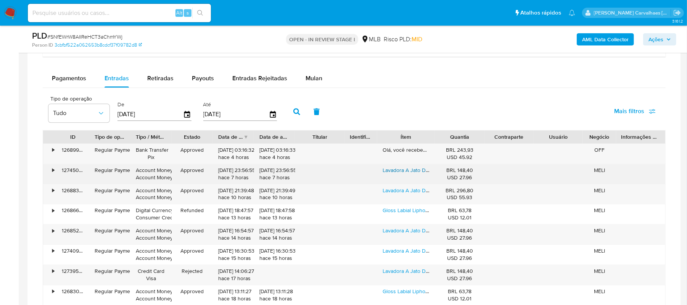
click at [421, 170] on link "Lavadora A Jato De Alta Pressão Portátil Recarregável" at bounding box center [446, 170] width 127 height 8
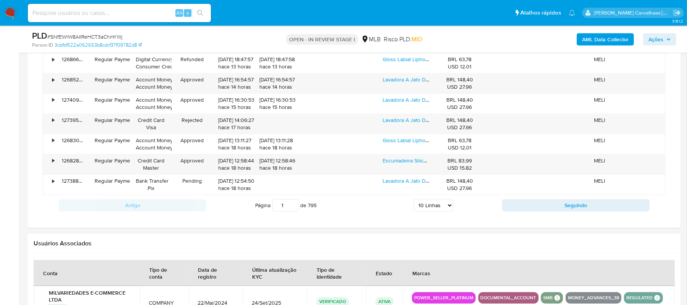
scroll to position [1441, 0]
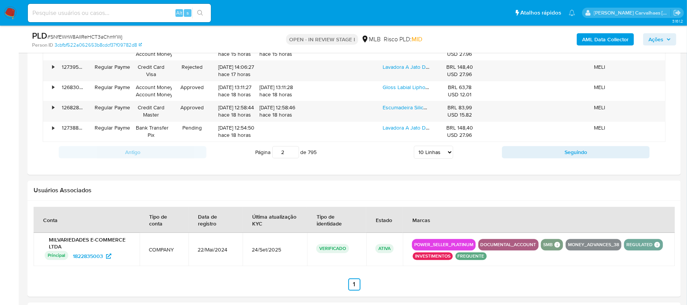
click at [292, 154] on input "2" at bounding box center [285, 152] width 27 height 12
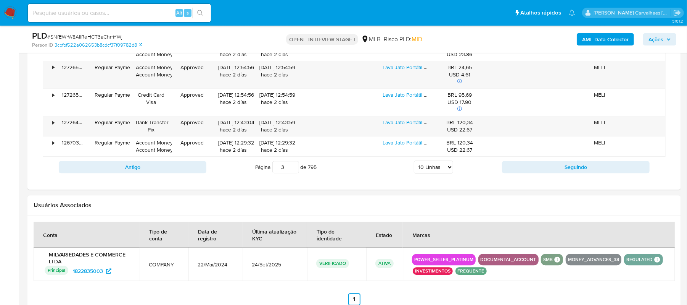
click at [292, 168] on input "3" at bounding box center [285, 167] width 27 height 12
type input "3"
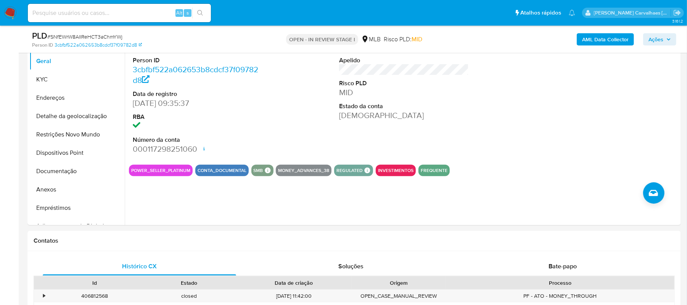
scroll to position [118, 0]
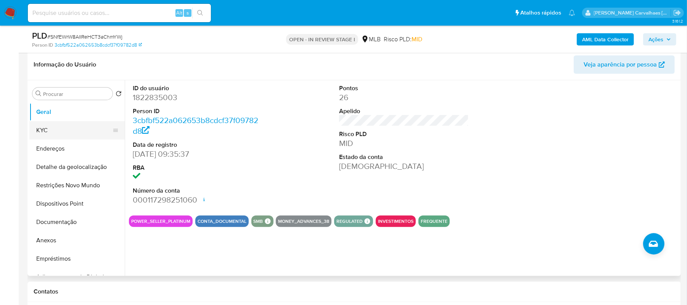
click at [59, 131] on button "KYC" at bounding box center [73, 130] width 89 height 18
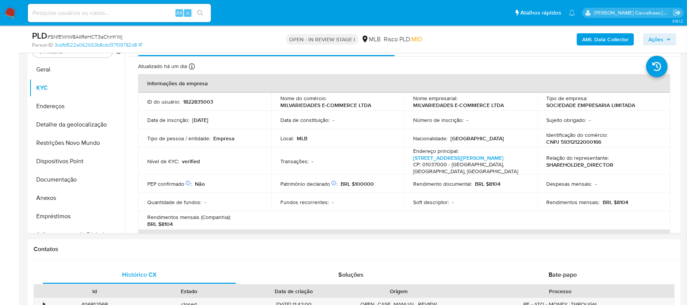
scroll to position [164, 0]
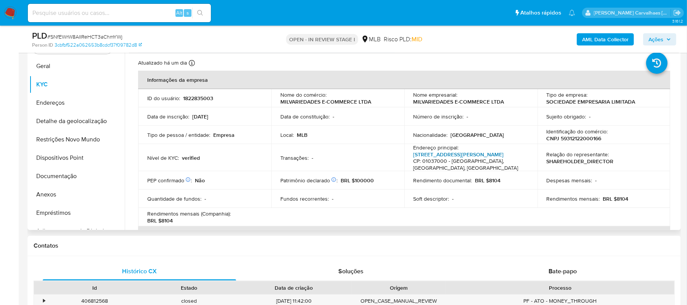
click at [504, 154] on link "Rua Conselheiro Crispiniano 379, República" at bounding box center [459, 154] width 90 height 8
click at [61, 101] on button "Endereços" at bounding box center [73, 102] width 89 height 18
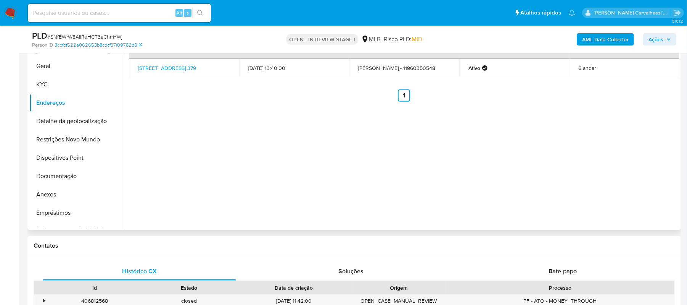
scroll to position [113, 0]
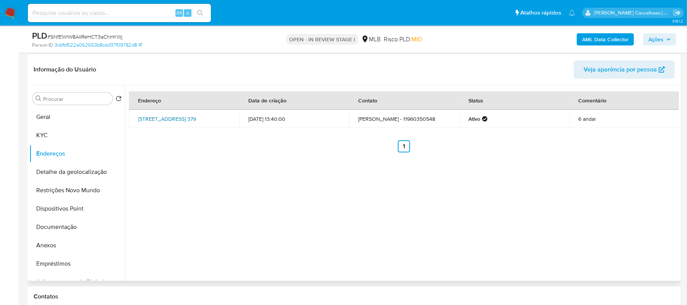
click at [196, 115] on link "Rua Conselheiro Crispiniano 379, São Paulo, São Paulo, 01037000, Brasil 379" at bounding box center [167, 119] width 58 height 8
click at [57, 131] on button "KYC" at bounding box center [73, 135] width 89 height 18
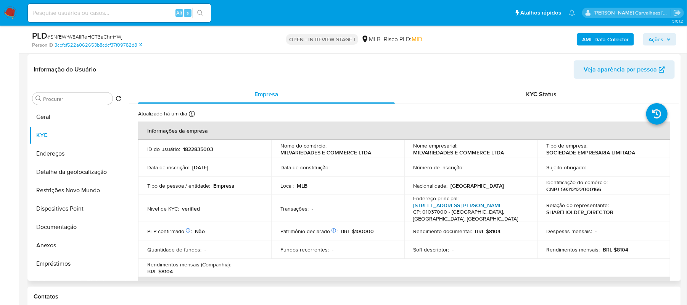
click at [438, 203] on link "Rua Conselheiro Crispiniano 379, República" at bounding box center [459, 205] width 90 height 8
drag, startPoint x: 64, startPoint y: 153, endPoint x: 69, endPoint y: 146, distance: 8.3
click at [67, 153] on button "Endereços" at bounding box center [73, 153] width 89 height 18
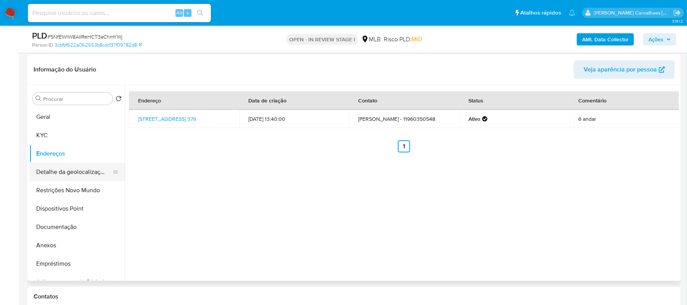
click at [68, 175] on button "Detalhe da geolocalização" at bounding box center [73, 172] width 89 height 18
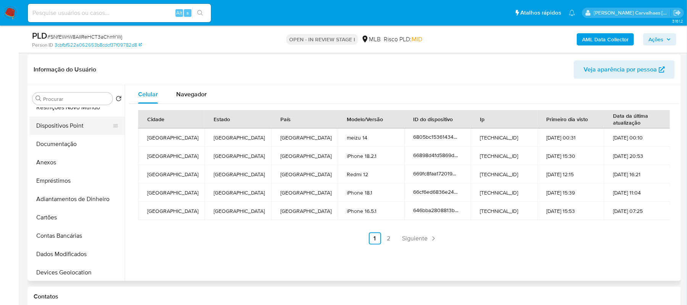
scroll to position [51, 0]
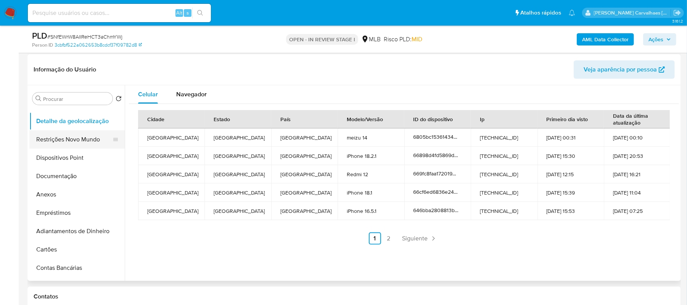
click at [72, 141] on button "Restrições Novo Mundo" at bounding box center [73, 139] width 89 height 18
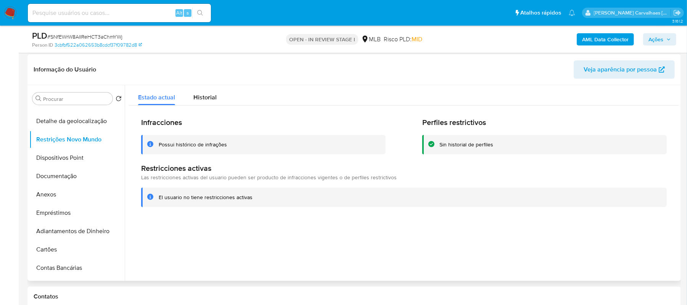
drag, startPoint x: 175, startPoint y: 200, endPoint x: 255, endPoint y: 202, distance: 80.5
click at [256, 202] on div "El usuario no tiene restricciones activas" at bounding box center [404, 196] width 526 height 19
click at [53, 196] on button "Anexos" at bounding box center [73, 194] width 89 height 18
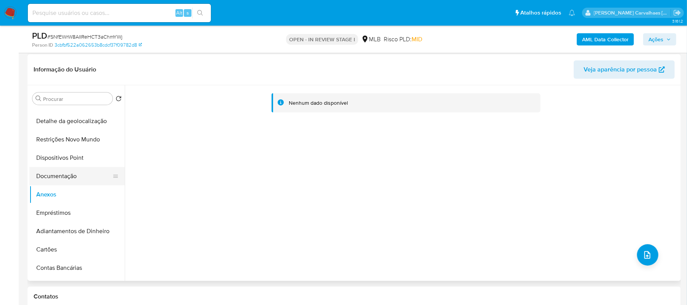
click at [49, 180] on button "Documentação" at bounding box center [73, 176] width 89 height 18
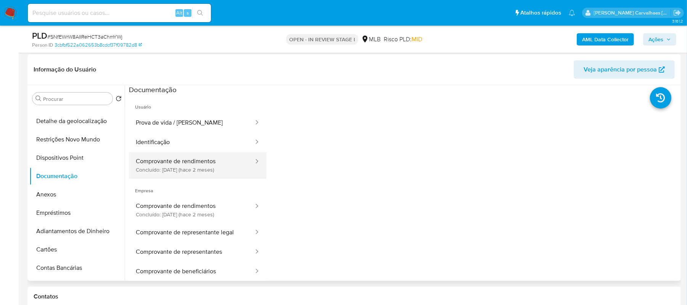
click at [191, 173] on button "Comprovante de rendimentos Concluído: 12/07/2025 (hace 2 meses)" at bounding box center [192, 165] width 126 height 26
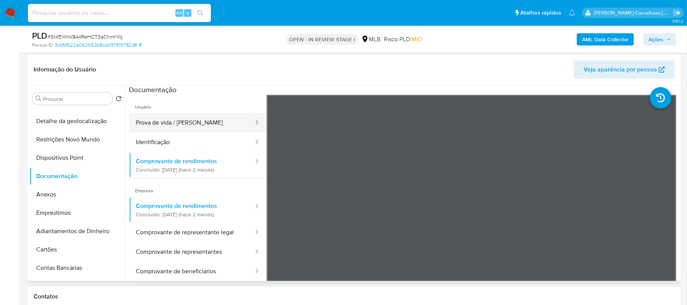
click at [174, 126] on button "Prova de vida / [PERSON_NAME]" at bounding box center [192, 122] width 126 height 19
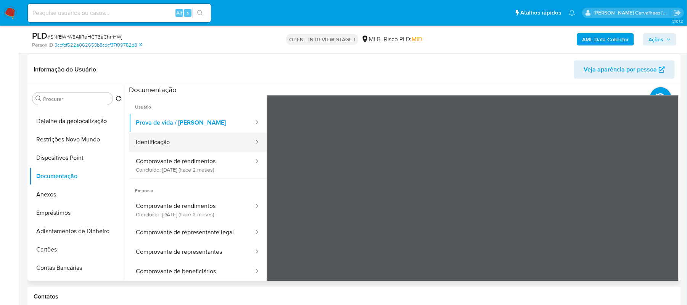
click at [175, 136] on button "Identificação" at bounding box center [192, 141] width 126 height 19
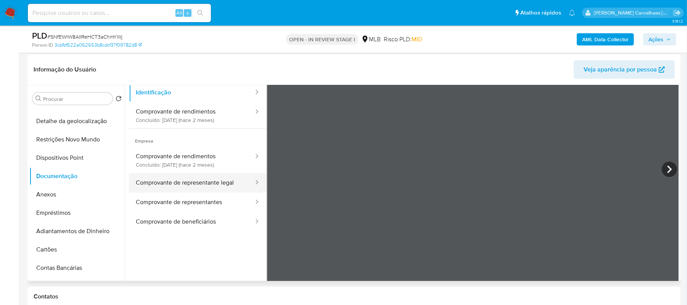
scroll to position [64, 0]
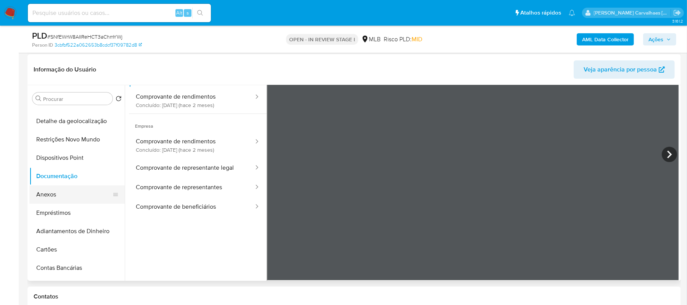
click at [55, 197] on button "Anexos" at bounding box center [73, 194] width 89 height 18
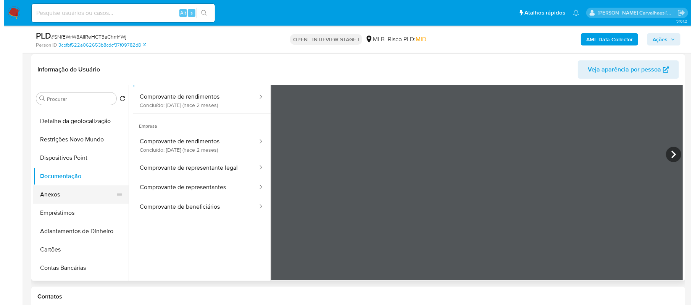
scroll to position [0, 0]
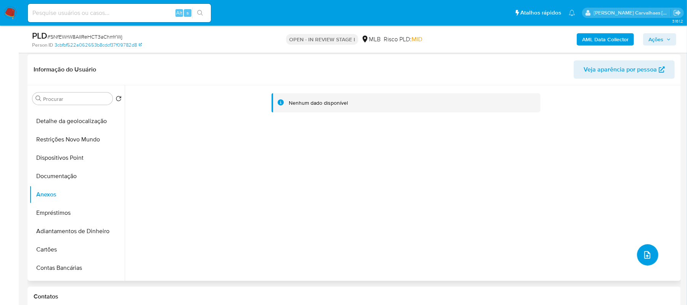
click at [651, 255] on button "upload-file" at bounding box center [647, 254] width 21 height 21
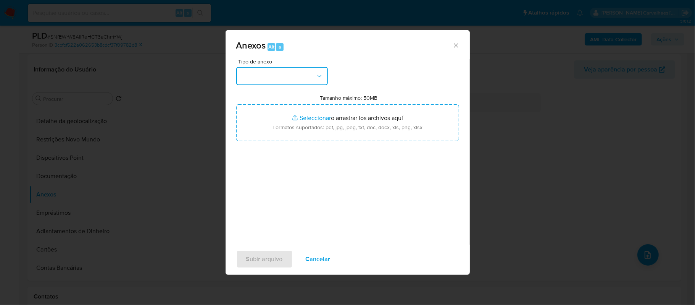
click at [300, 79] on button "button" at bounding box center [282, 76] width 92 height 18
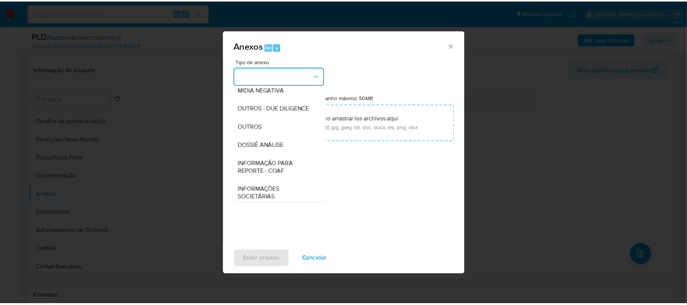
scroll to position [102, 0]
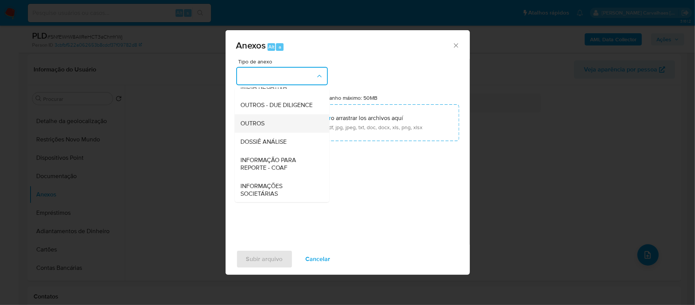
click at [247, 127] on span "OUTROS" at bounding box center [253, 123] width 24 height 8
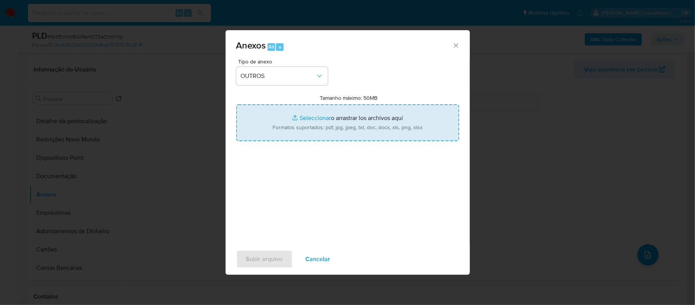
click at [309, 119] on input "Tamanho máximo: 50MB Seleccionar archivos" at bounding box center [347, 122] width 223 height 37
type input "C:\fakepath\SAR - XXXXX- CNPJ 59312122000166 - MILVARIEDADES E-COMMERCE LTDA.pdf"
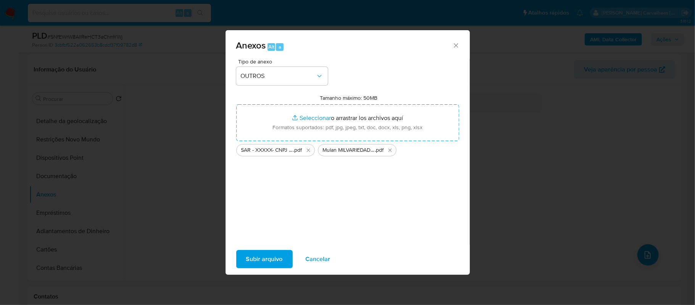
click at [252, 258] on span "Subir arquivo" at bounding box center [264, 258] width 37 height 17
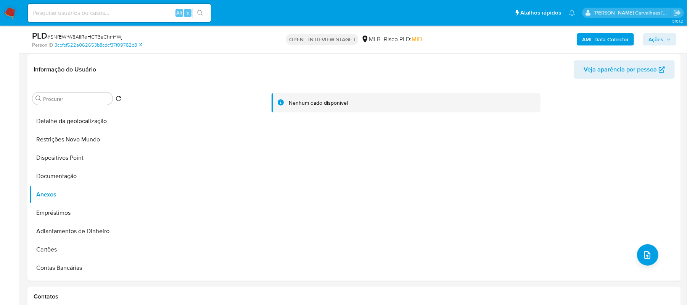
click at [663, 36] on span "Ações" at bounding box center [656, 39] width 15 height 12
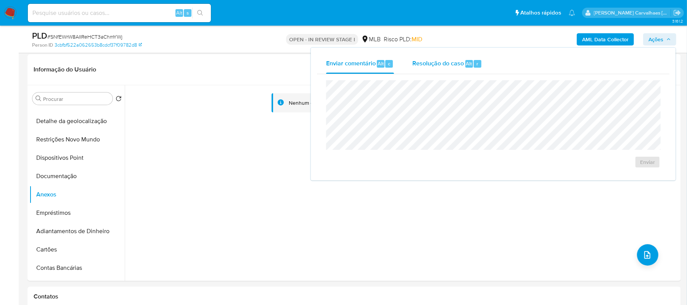
click at [428, 61] on span "Resolução do caso" at bounding box center [438, 63] width 52 height 9
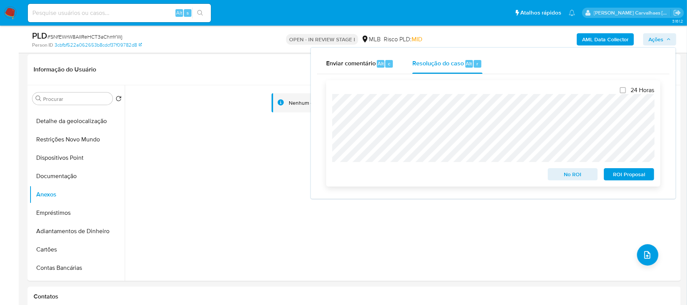
click at [624, 176] on span "ROI Proposal" at bounding box center [629, 174] width 40 height 11
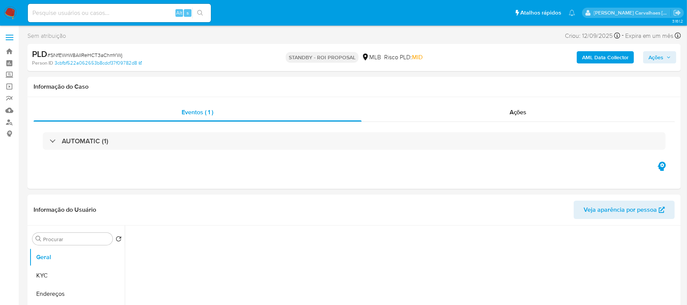
select select "10"
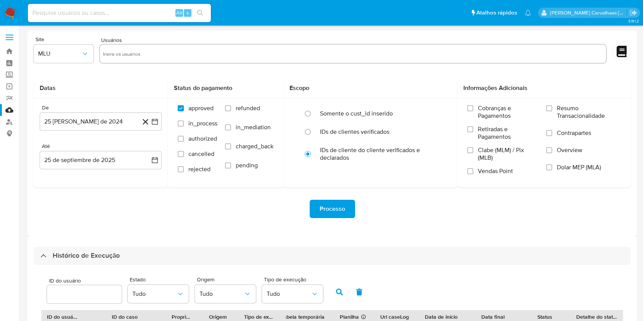
select select "10"
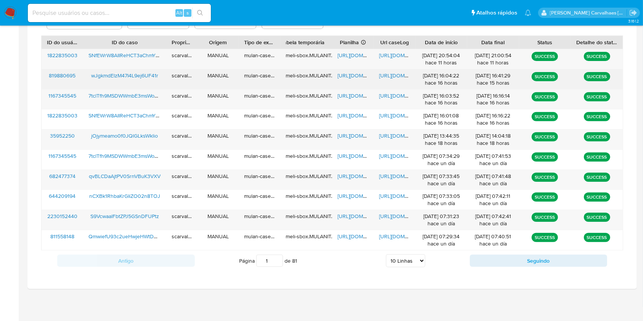
click at [387, 74] on span "[URL][DOMAIN_NAME]" at bounding box center [405, 76] width 53 height 8
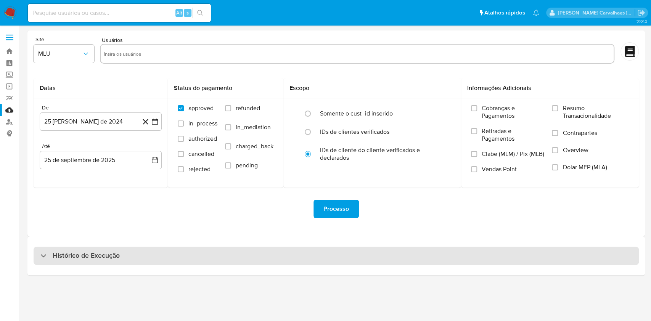
click at [111, 250] on div "Histórico de Execução" at bounding box center [337, 256] width 606 height 18
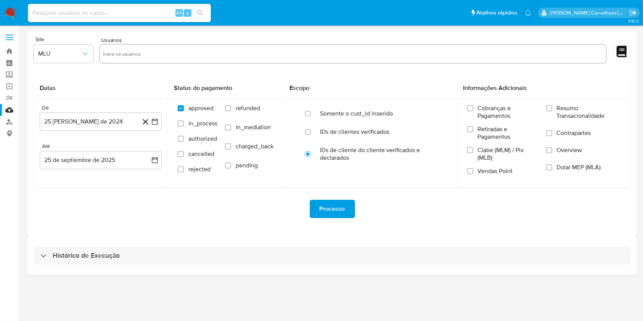
select select "10"
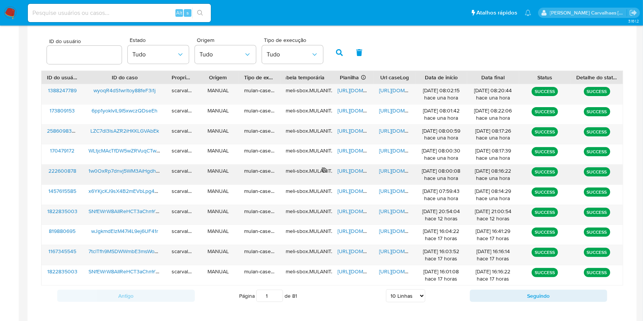
scroll to position [275, 0]
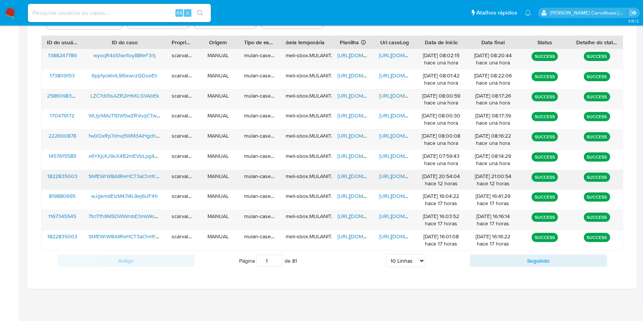
click at [392, 176] on span "[URL][DOMAIN_NAME]" at bounding box center [405, 176] width 53 height 8
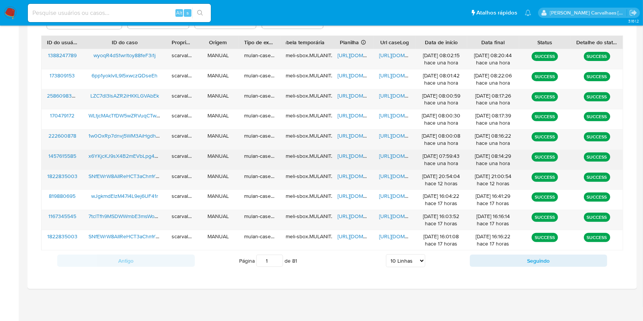
click at [391, 157] on span "[URL][DOMAIN_NAME]" at bounding box center [405, 156] width 53 height 8
click at [346, 156] on span "[URL][DOMAIN_NAME]" at bounding box center [364, 156] width 53 height 8
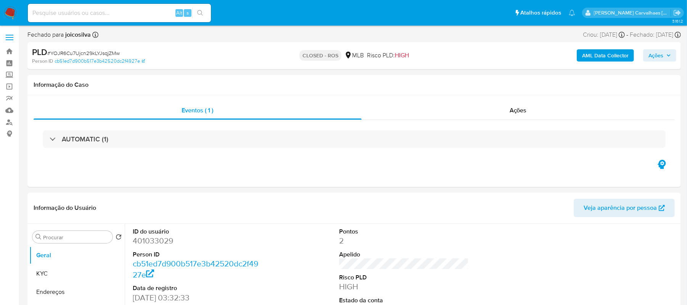
select select "10"
click at [50, 11] on input at bounding box center [119, 13] width 183 height 10
paste input "x6YKjcKJ9sX4B2mEVbLpg47U"
type input "x6YKjcKJ9sX4B2mEVbLpg47U"
click at [203, 15] on icon "search-icon" at bounding box center [200, 13] width 6 height 6
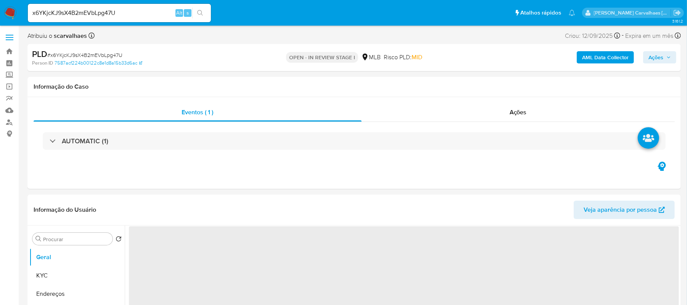
select select "10"
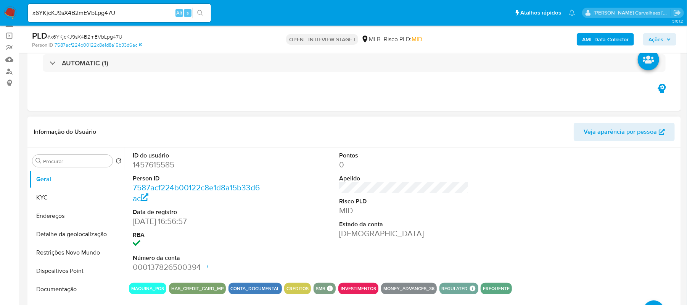
scroll to position [102, 0]
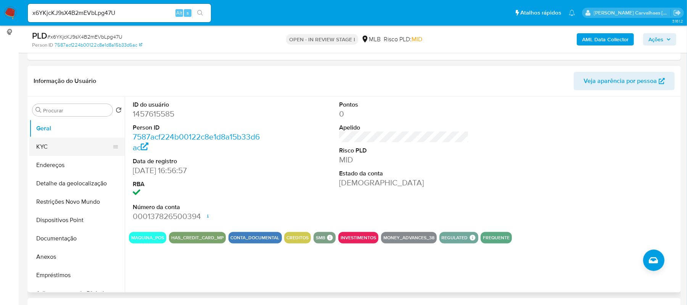
click at [50, 143] on button "KYC" at bounding box center [73, 146] width 89 height 18
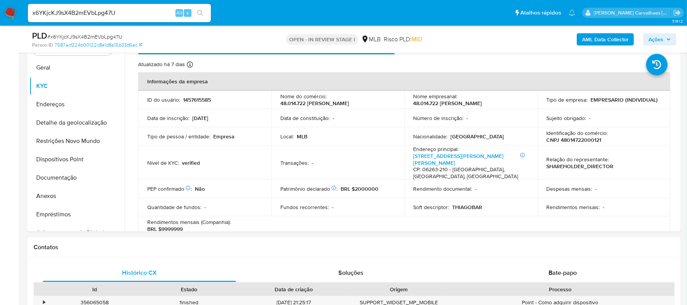
scroll to position [172, 0]
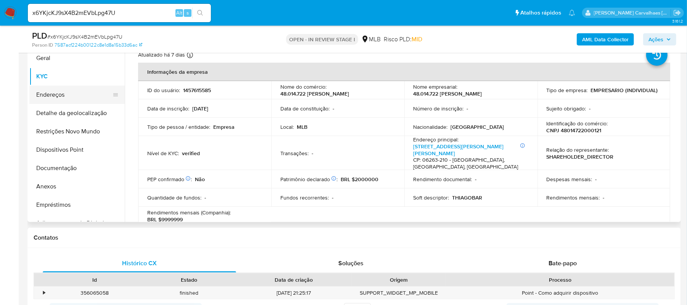
click at [63, 90] on button "Endereços" at bounding box center [73, 94] width 89 height 18
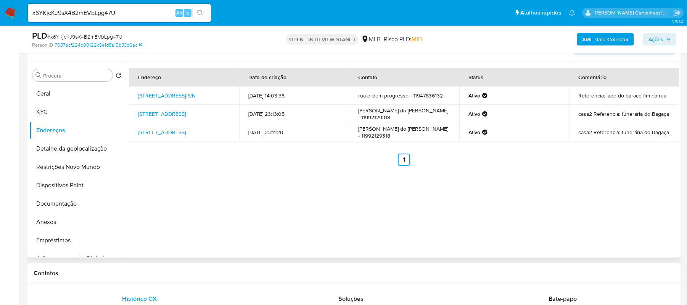
scroll to position [121, 0]
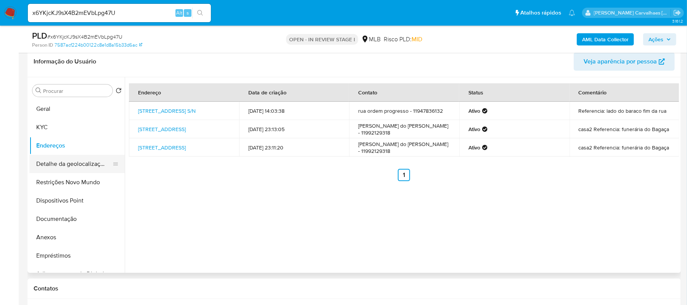
click at [102, 165] on button "Detalhe da geolocalização" at bounding box center [73, 164] width 89 height 18
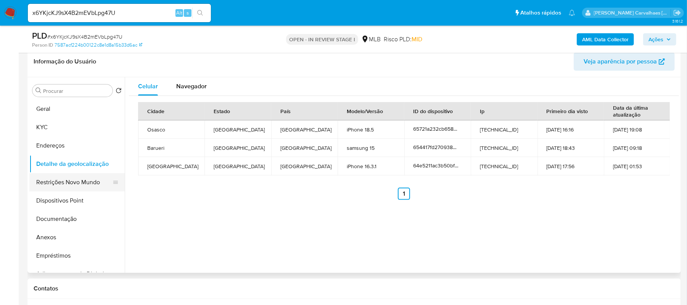
drag, startPoint x: 83, startPoint y: 185, endPoint x: 113, endPoint y: 182, distance: 30.8
click at [83, 185] on button "Restrições Novo Mundo" at bounding box center [73, 182] width 89 height 18
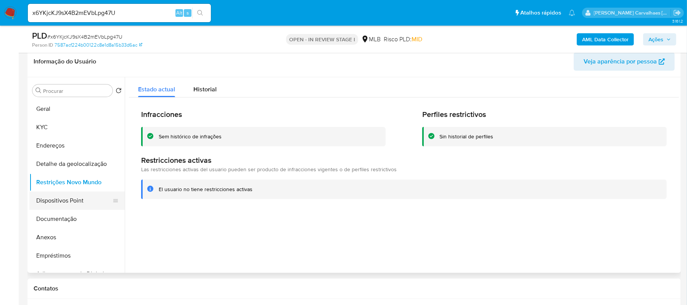
click at [66, 202] on button "Dispositivos Point" at bounding box center [73, 200] width 89 height 18
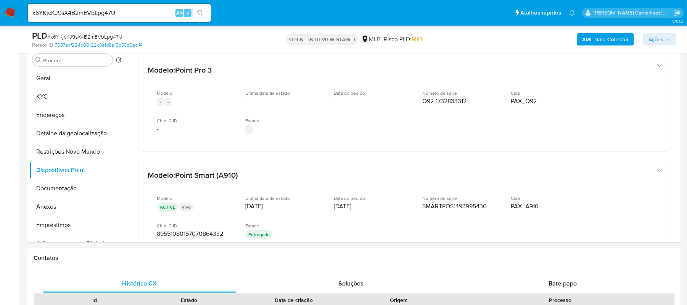
scroll to position [153, 0]
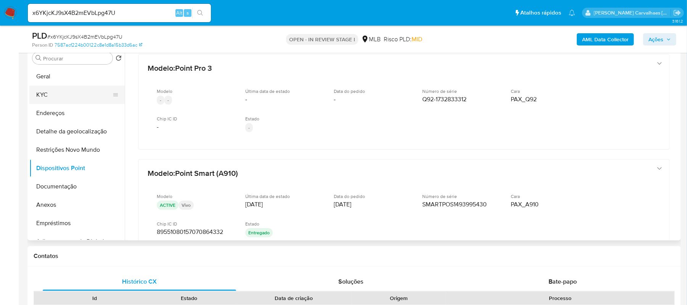
click at [72, 97] on button "KYC" at bounding box center [73, 94] width 89 height 18
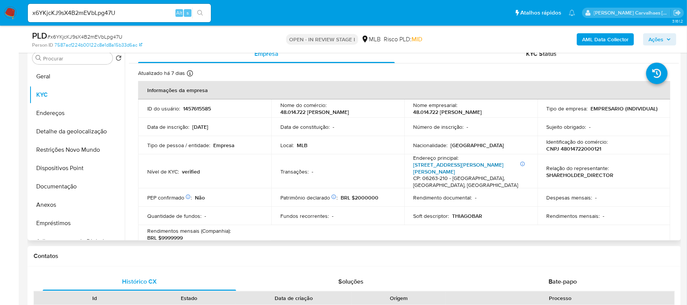
click at [440, 167] on link "[STREET_ADDRESS][PERSON_NAME][PERSON_NAME]" at bounding box center [459, 168] width 90 height 15
click at [69, 202] on button "Anexos" at bounding box center [73, 204] width 89 height 18
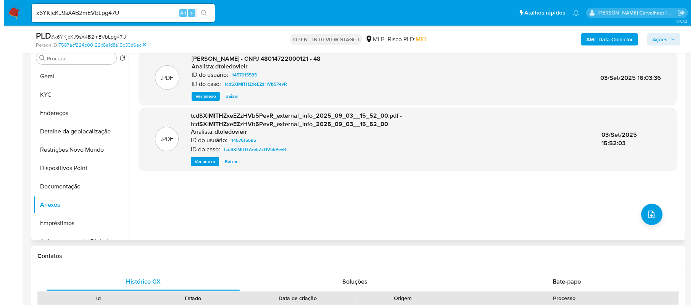
scroll to position [103, 0]
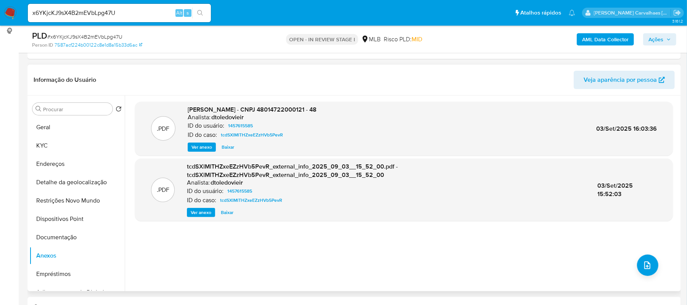
click at [199, 145] on span "Ver anexo" at bounding box center [202, 147] width 21 height 8
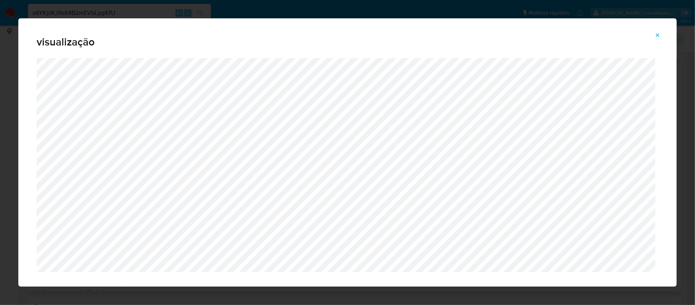
click at [658, 31] on span "Attachment preview" at bounding box center [657, 35] width 6 height 11
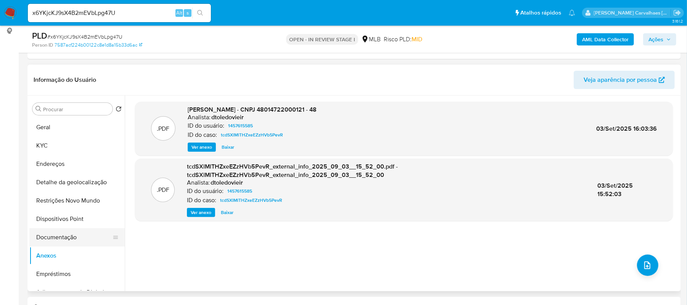
click at [61, 235] on button "Documentação" at bounding box center [73, 237] width 89 height 18
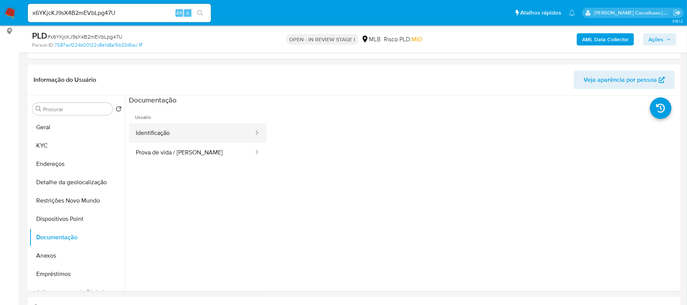
click at [214, 137] on button "Identificação" at bounding box center [192, 132] width 126 height 19
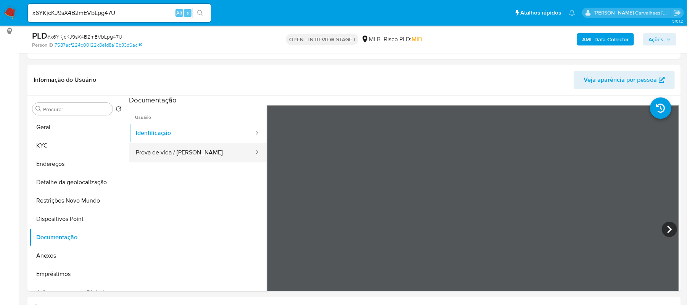
click at [200, 150] on button "Prova de vida / [PERSON_NAME]" at bounding box center [192, 152] width 126 height 19
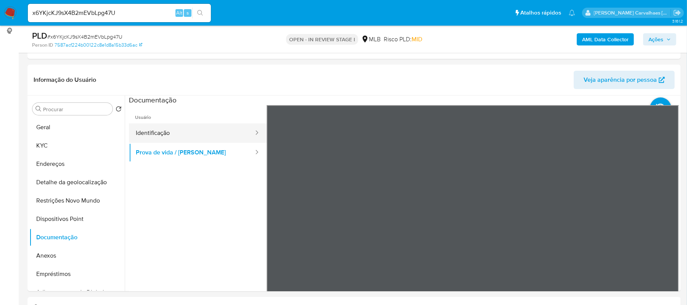
click at [148, 132] on button "Identificação" at bounding box center [192, 132] width 126 height 19
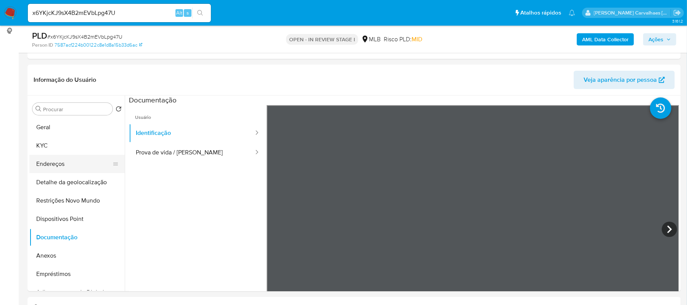
click at [71, 163] on button "Endereços" at bounding box center [73, 164] width 89 height 18
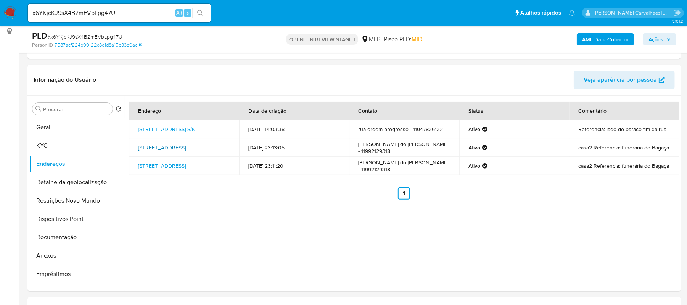
click at [184, 151] on link "[STREET_ADDRESS]" at bounding box center [162, 147] width 48 height 8
click at [66, 235] on button "Documentação" at bounding box center [73, 237] width 89 height 18
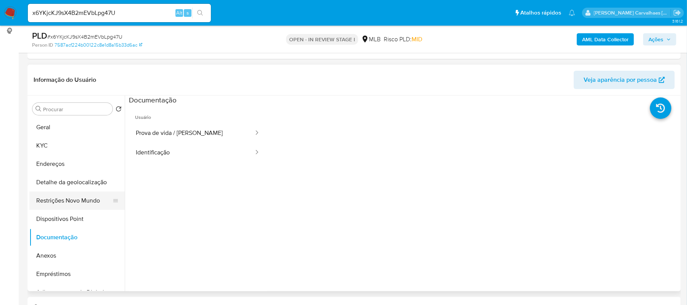
click at [69, 197] on button "Restrições Novo Mundo" at bounding box center [73, 200] width 89 height 18
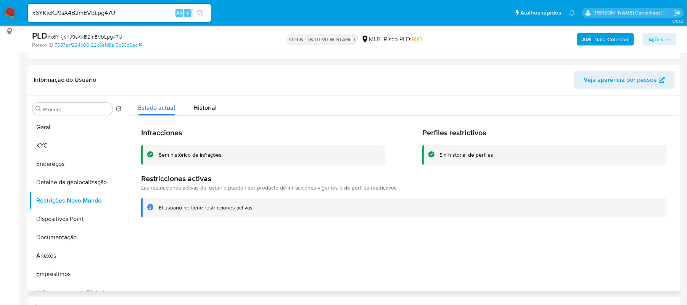
drag, startPoint x: 157, startPoint y: 207, endPoint x: 254, endPoint y: 211, distance: 97.0
click at [254, 211] on div "El usuario no tiene restricciones activas" at bounding box center [404, 207] width 526 height 19
click at [51, 129] on button "Geral" at bounding box center [73, 127] width 89 height 18
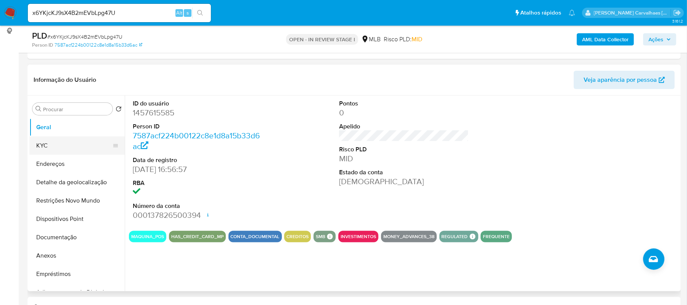
click at [42, 141] on button "KYC" at bounding box center [73, 145] width 89 height 18
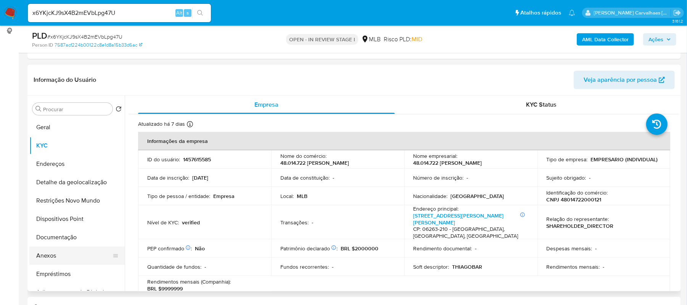
click at [53, 251] on button "Anexos" at bounding box center [73, 255] width 89 height 18
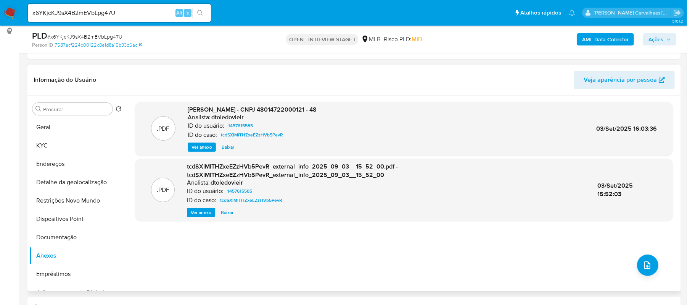
click at [205, 143] on span "Ver anexo" at bounding box center [202, 147] width 21 height 8
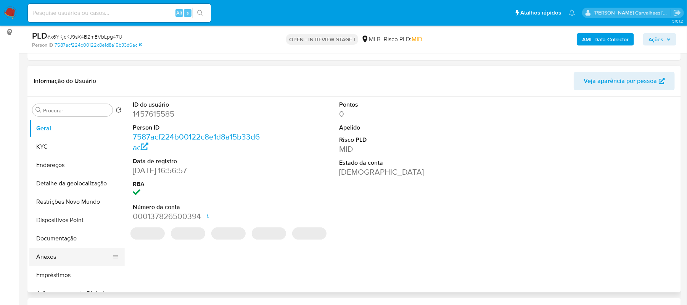
scroll to position [51, 0]
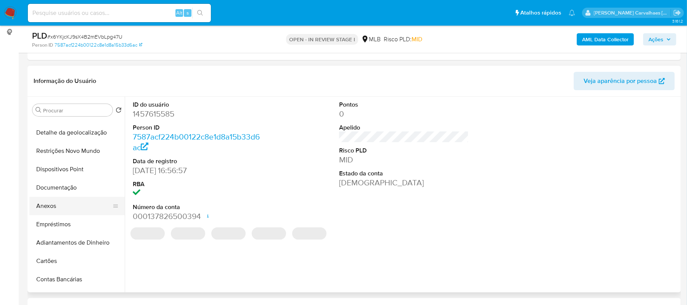
select select "10"
click at [57, 208] on button "Anexos" at bounding box center [73, 206] width 89 height 18
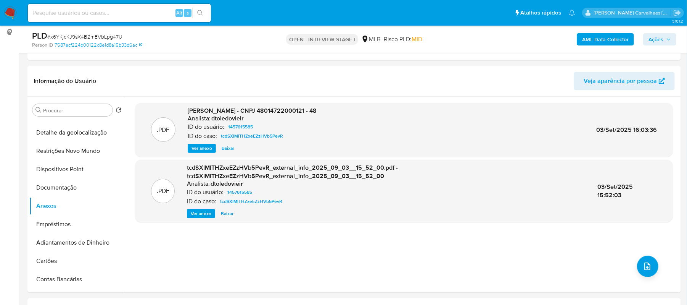
click at [208, 148] on span "Ver anexo" at bounding box center [202, 148] width 21 height 8
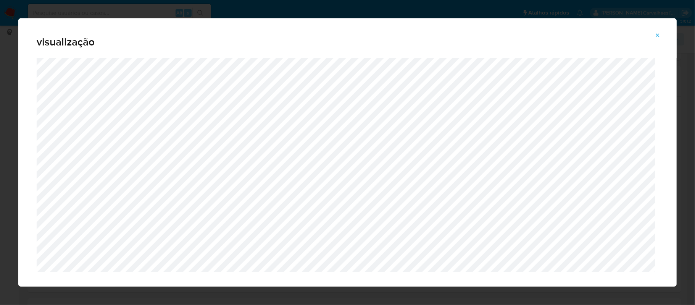
click at [658, 36] on icon "Attachment preview" at bounding box center [657, 35] width 6 height 6
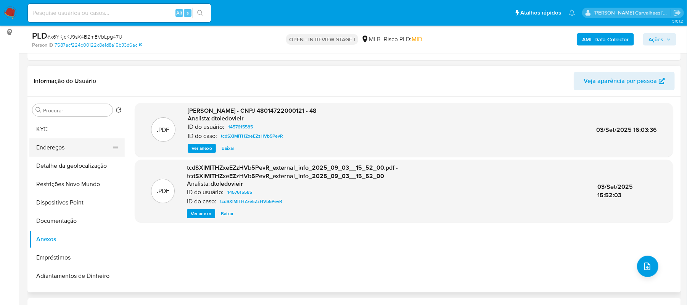
scroll to position [0, 0]
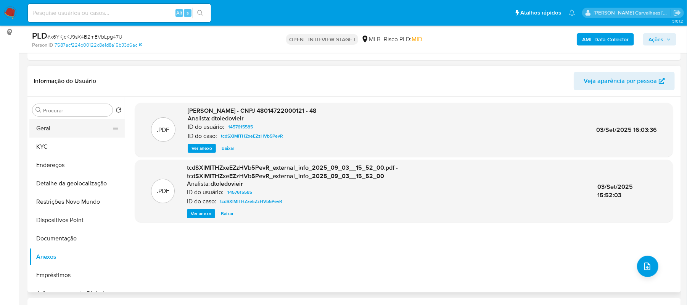
click at [57, 123] on button "Geral" at bounding box center [73, 128] width 89 height 18
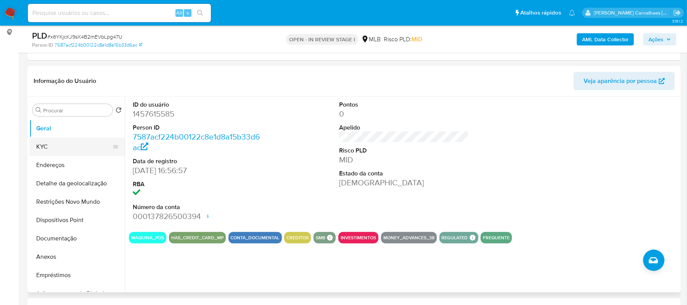
click at [66, 150] on button "KYC" at bounding box center [73, 146] width 89 height 18
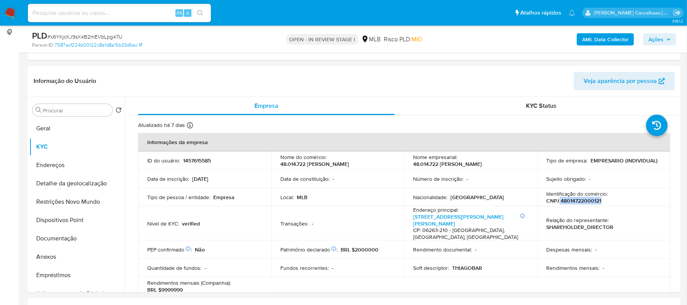
drag, startPoint x: 557, startPoint y: 199, endPoint x: 603, endPoint y: 199, distance: 45.4
click at [603, 199] on div "Identificação do comércio : CNPJ 48014722000121" at bounding box center [604, 197] width 115 height 14
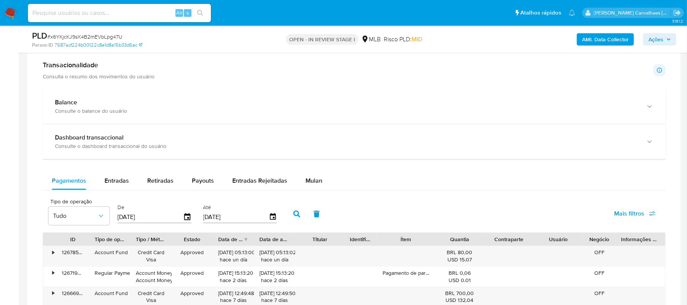
scroll to position [509, 0]
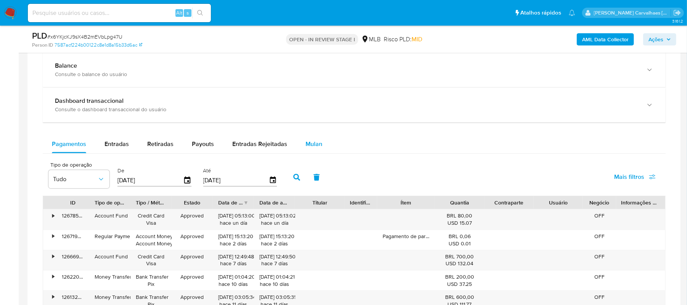
click at [311, 144] on span "Mulan" at bounding box center [314, 143] width 17 height 9
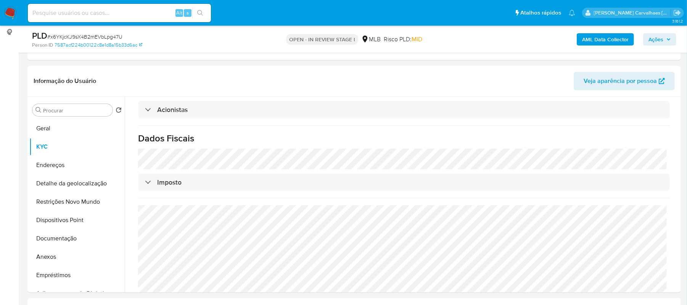
scroll to position [392, 0]
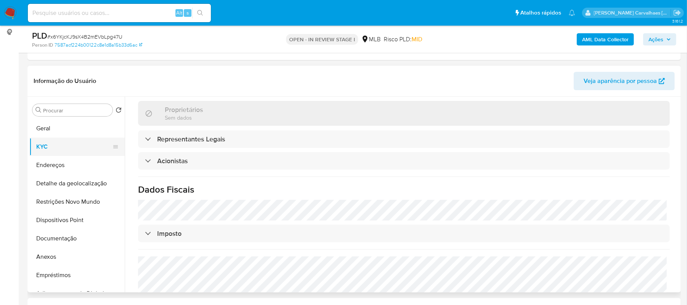
click at [60, 150] on button "KYC" at bounding box center [73, 146] width 89 height 18
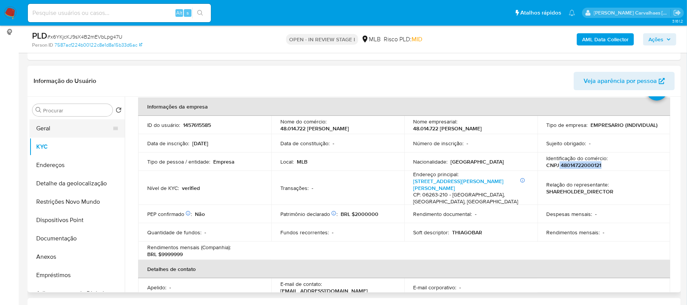
scroll to position [0, 0]
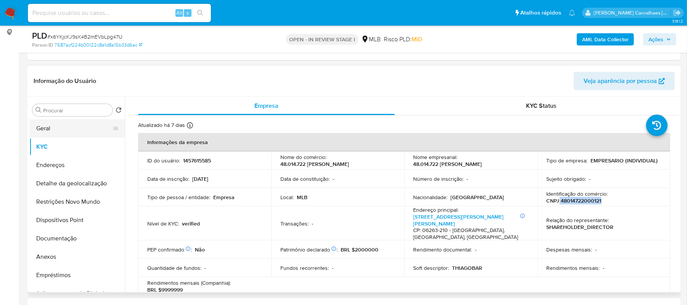
click at [73, 123] on button "Geral" at bounding box center [73, 128] width 89 height 18
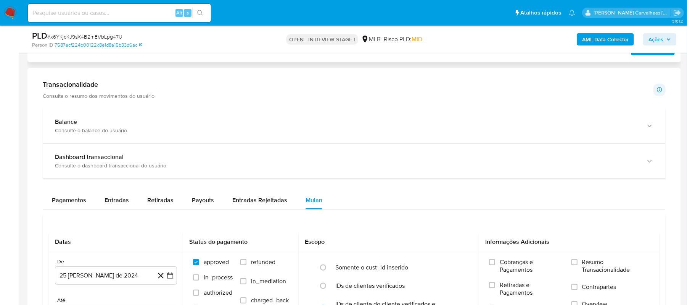
scroll to position [509, 0]
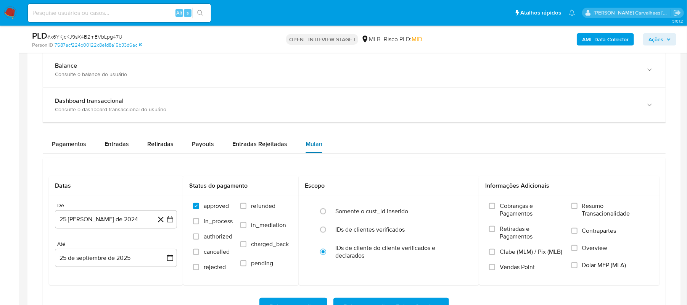
click at [315, 141] on div "Mulan" at bounding box center [314, 144] width 17 height 18
click at [573, 209] on input "Resumo Transacionalidade" at bounding box center [575, 206] width 6 height 6
click at [169, 223] on icon "button" at bounding box center [170, 219] width 8 height 8
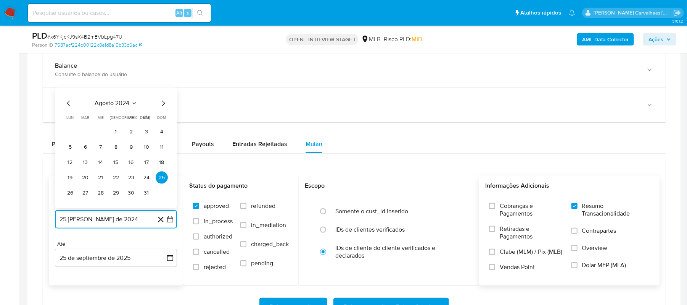
click at [161, 106] on icon "Mes siguiente" at bounding box center [163, 103] width 9 height 9
click at [164, 92] on icon "Mes siguiente" at bounding box center [163, 88] width 9 height 9
click at [162, 108] on icon "Mes siguiente" at bounding box center [163, 103] width 9 height 9
click at [162, 105] on icon "Mes siguiente" at bounding box center [163, 103] width 9 height 9
click at [163, 92] on icon "Mes siguiente" at bounding box center [163, 88] width 9 height 9
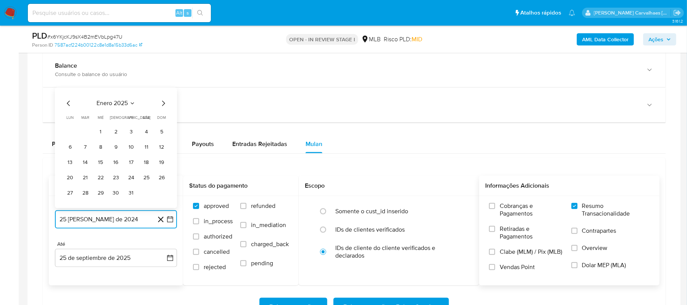
click at [164, 104] on icon "Mes siguiente" at bounding box center [163, 103] width 9 height 9
click at [163, 93] on icon "Mes siguiente" at bounding box center [163, 88] width 9 height 9
click at [162, 100] on div "abril 2025 abril 2025 lun lunes mar martes mié miércoles jue jueves vie viernes…" at bounding box center [116, 147] width 122 height 121
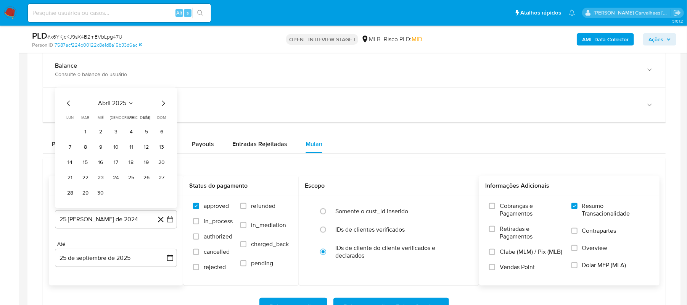
click at [163, 105] on icon "Mes siguiente" at bounding box center [163, 103] width 9 height 9
click at [164, 93] on icon "Mes siguiente" at bounding box center [163, 88] width 9 height 9
click at [130, 178] on button "25" at bounding box center [131, 177] width 12 height 12
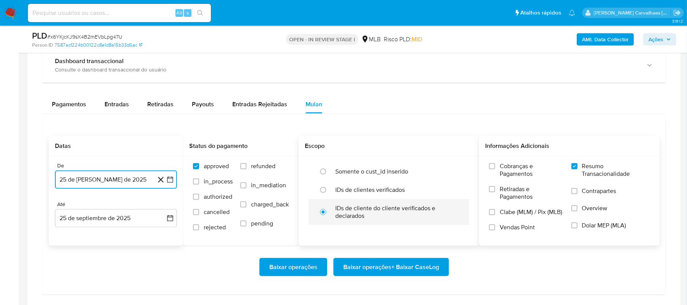
scroll to position [559, 0]
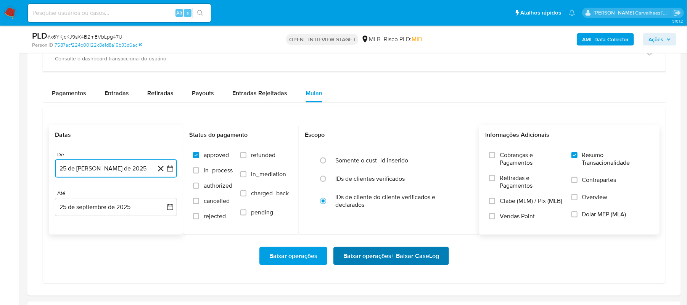
click at [371, 258] on span "Baixar operações + Baixar CaseLog" at bounding box center [391, 255] width 96 height 17
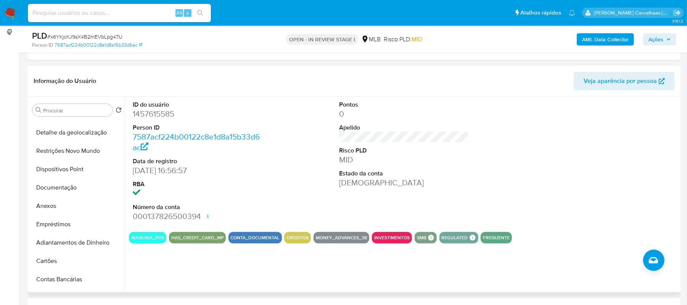
scroll to position [0, 0]
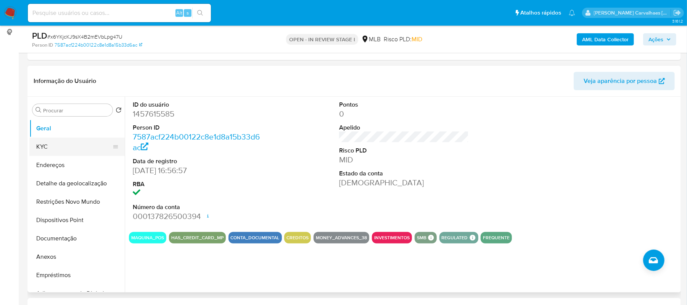
click at [70, 146] on button "KYC" at bounding box center [73, 146] width 89 height 18
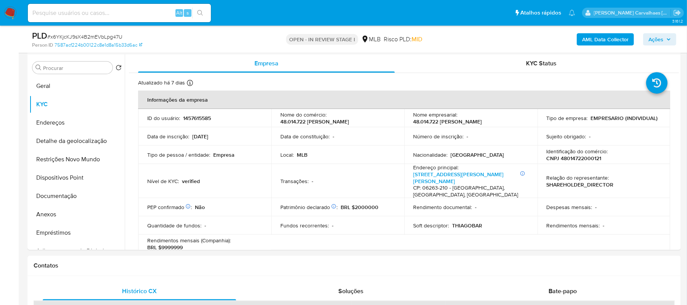
scroll to position [158, 0]
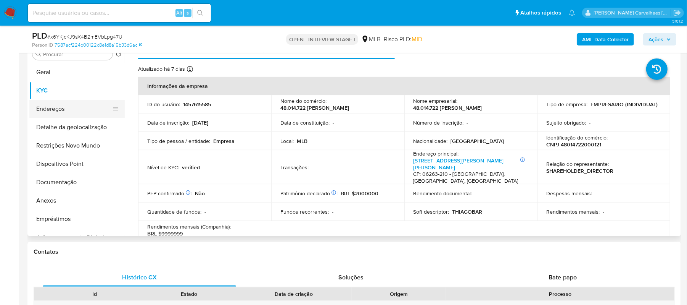
click at [61, 109] on button "Endereços" at bounding box center [73, 109] width 89 height 18
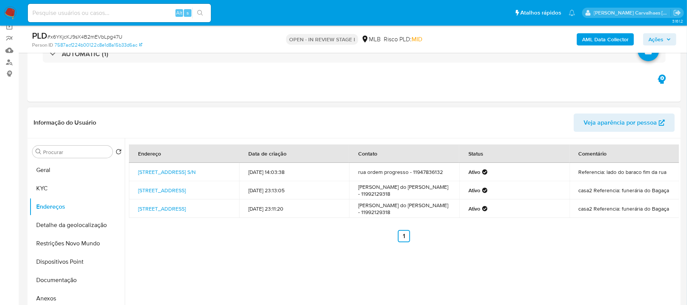
scroll to position [56, 0]
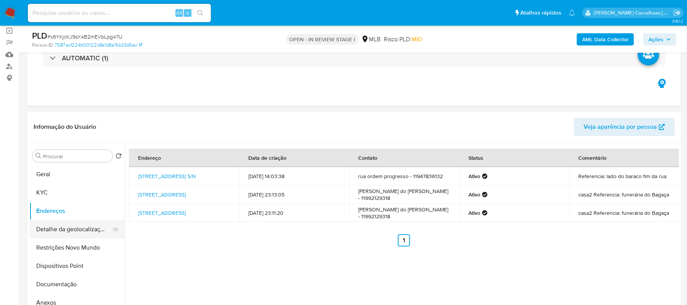
click at [54, 228] on button "Detalhe da geolocalização" at bounding box center [73, 229] width 89 height 18
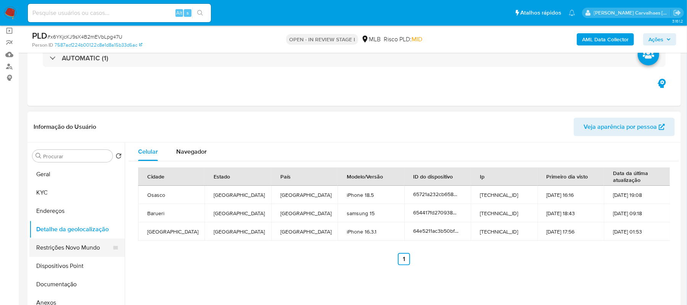
click at [87, 246] on button "Restrições Novo Mundo" at bounding box center [73, 247] width 89 height 18
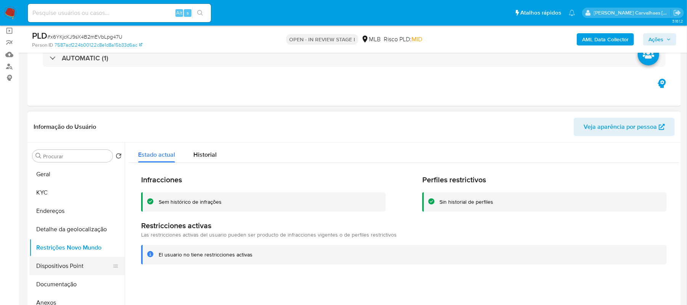
click at [72, 266] on button "Dispositivos Point" at bounding box center [73, 265] width 89 height 18
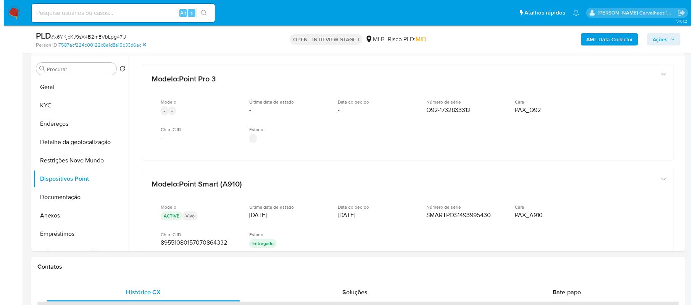
scroll to position [147, 0]
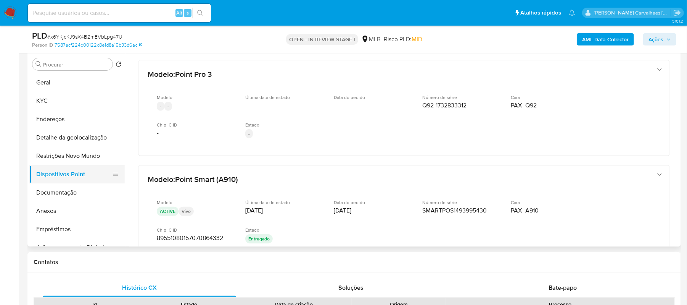
click at [74, 172] on button "Dispositivos Point" at bounding box center [73, 174] width 89 height 18
click at [69, 120] on button "Endereços" at bounding box center [73, 119] width 89 height 18
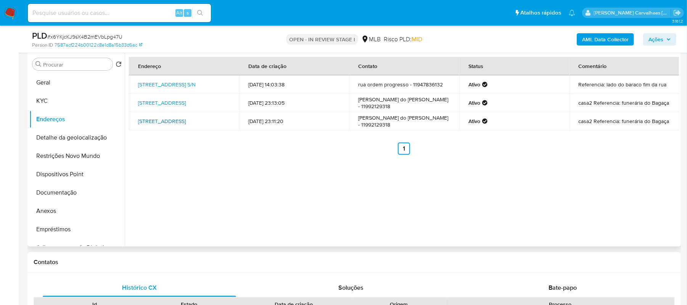
click at [168, 117] on link "[STREET_ADDRESS]" at bounding box center [162, 121] width 48 height 8
click at [89, 156] on button "Restrições Novo Mundo" at bounding box center [73, 156] width 89 height 18
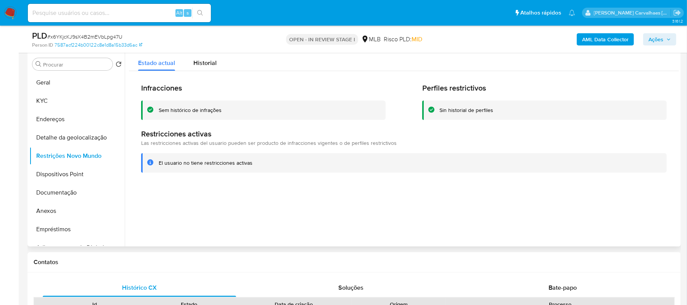
drag, startPoint x: 159, startPoint y: 162, endPoint x: 253, endPoint y: 162, distance: 93.9
click at [254, 161] on div "El usuario no tiene restricciones activas" at bounding box center [410, 162] width 502 height 7
click at [59, 214] on button "Anexos" at bounding box center [73, 210] width 89 height 18
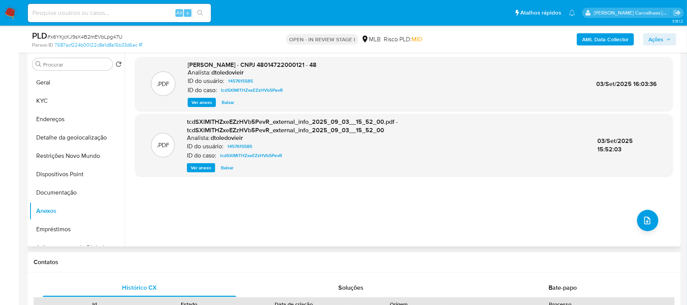
click at [203, 104] on span "Ver anexo" at bounding box center [202, 102] width 21 height 8
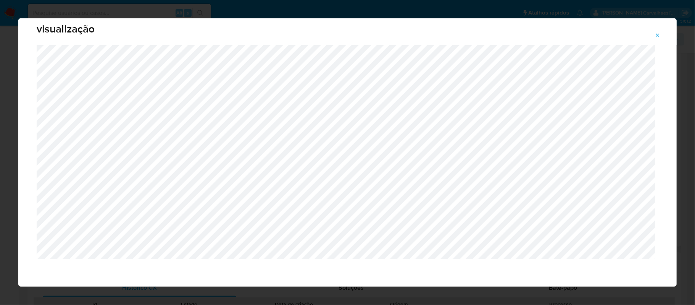
scroll to position [16, 0]
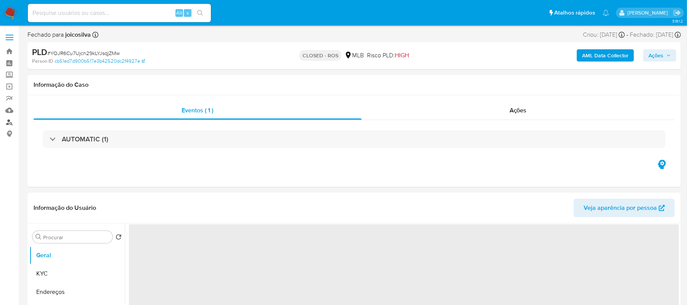
click at [10, 124] on link "Localizador de pessoas" at bounding box center [45, 122] width 91 height 12
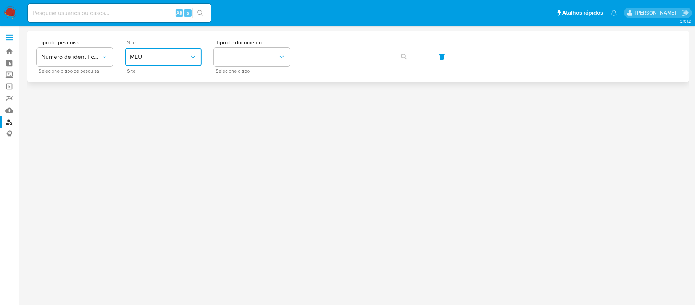
click at [137, 63] on button "MLU" at bounding box center [163, 57] width 76 height 18
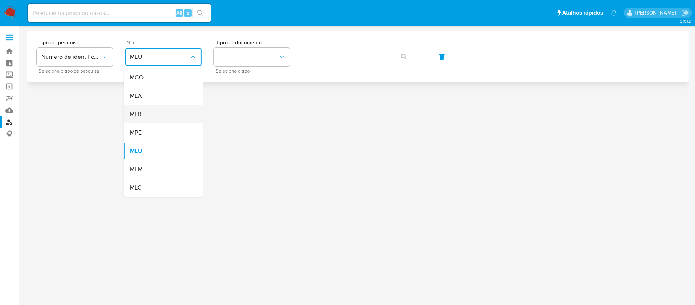
click at [146, 116] on div "MLB" at bounding box center [161, 114] width 63 height 18
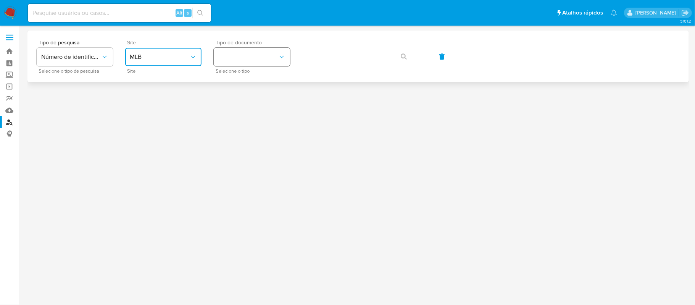
click at [249, 60] on button "identificationType" at bounding box center [252, 57] width 76 height 18
click at [238, 105] on div "CPF CPF" at bounding box center [249, 107] width 63 height 26
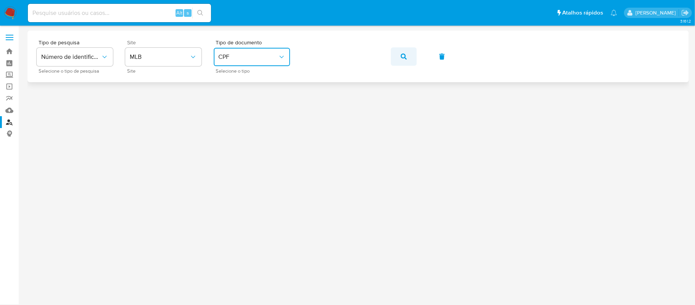
click at [406, 60] on span "button" at bounding box center [404, 56] width 6 height 17
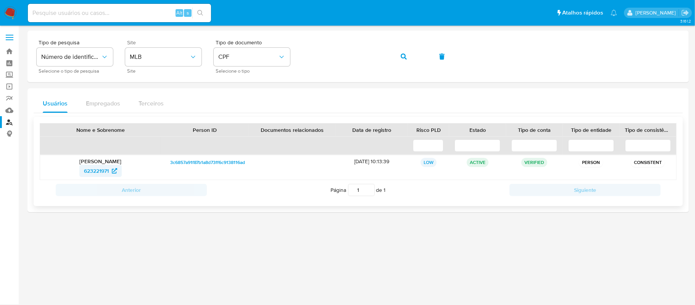
click at [92, 171] on span "623221971" at bounding box center [96, 170] width 25 height 12
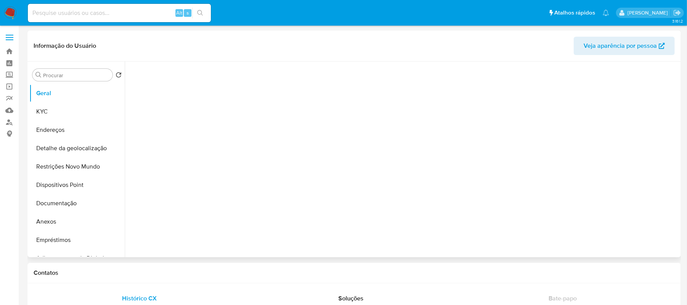
select select "10"
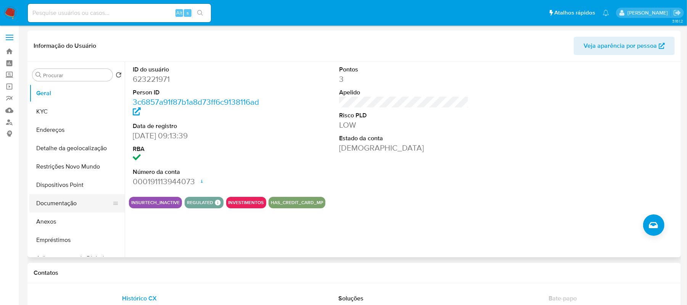
click at [52, 204] on button "Documentação" at bounding box center [73, 203] width 89 height 18
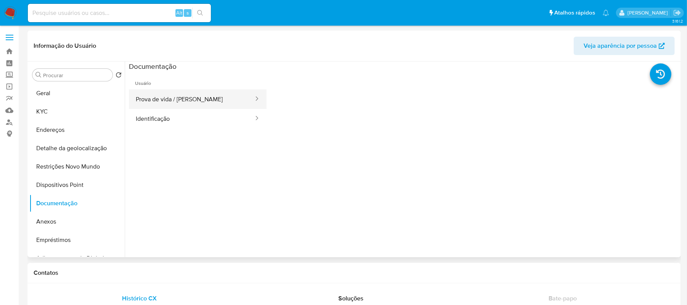
click at [229, 97] on button "Prova de vida / [PERSON_NAME]" at bounding box center [192, 98] width 126 height 19
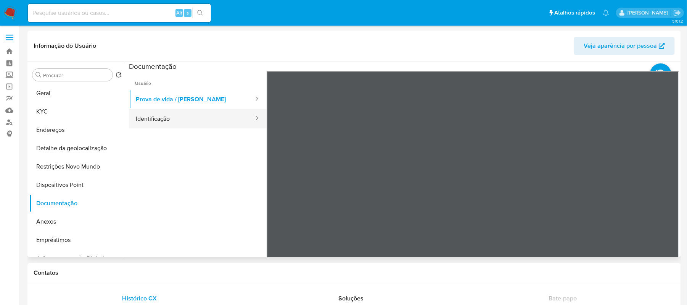
click at [176, 120] on button "Identificação" at bounding box center [192, 118] width 126 height 19
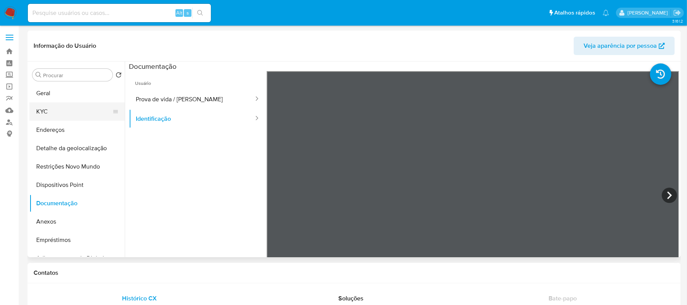
click at [78, 109] on button "KYC" at bounding box center [73, 111] width 89 height 18
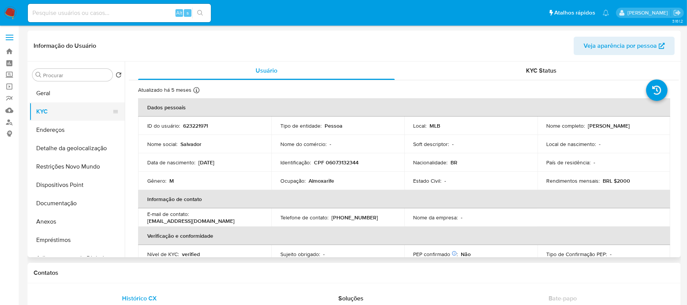
click at [61, 109] on button "KYC" at bounding box center [73, 111] width 89 height 18
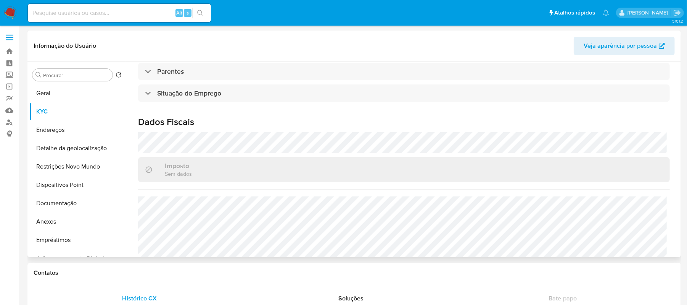
scroll to position [332, 0]
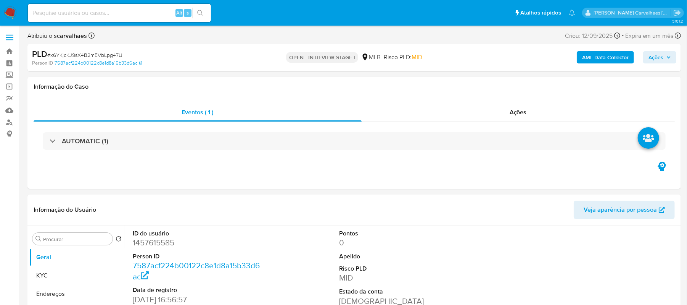
select select "10"
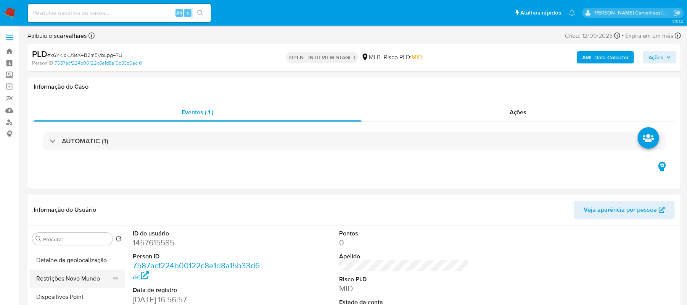
scroll to position [51, 0]
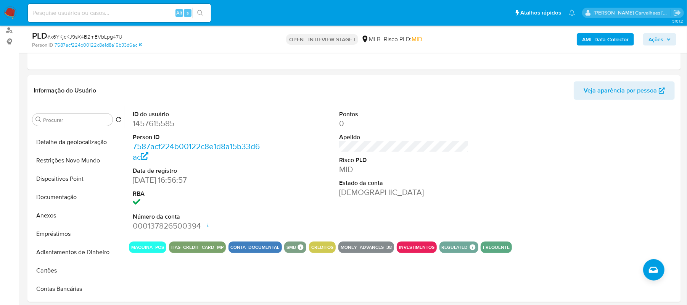
scroll to position [127, 0]
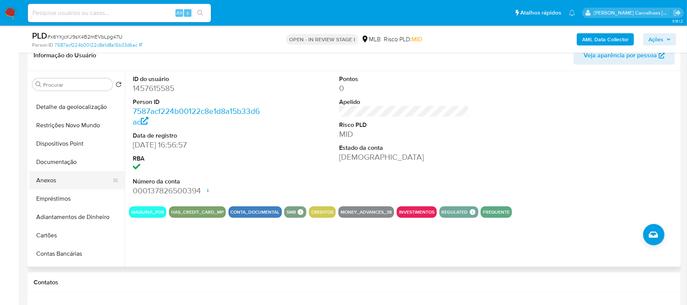
click at [44, 183] on button "Anexos" at bounding box center [73, 180] width 89 height 18
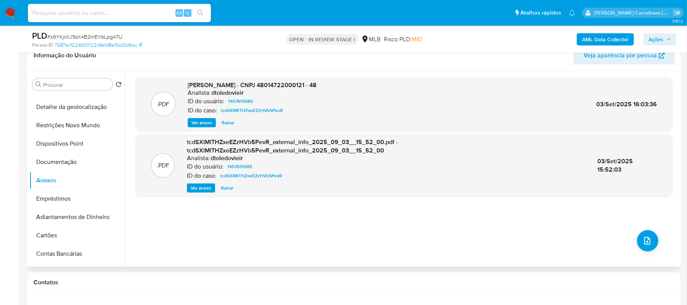
click at [605, 106] on span "03/Set/2025 16:03:36" at bounding box center [626, 104] width 61 height 9
drag, startPoint x: 595, startPoint y: 103, endPoint x: 630, endPoint y: 103, distance: 35.1
click at [630, 103] on div ".PDF DOSSIÊ ANÁLISE - CNPJ 48014722000121 - 48 Analista: dtoledovieir ID do usu…" at bounding box center [404, 104] width 530 height 47
copy span "03/Set/2025"
click at [193, 125] on span "Ver anexo" at bounding box center [202, 123] width 21 height 8
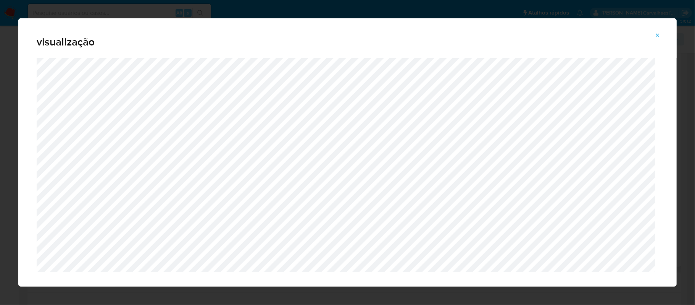
click at [658, 30] on span "Attachment preview" at bounding box center [657, 35] width 6 height 11
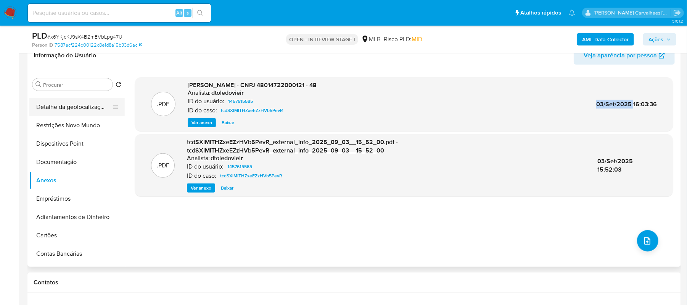
click at [88, 109] on button "Detalhe da geolocalização" at bounding box center [73, 107] width 89 height 18
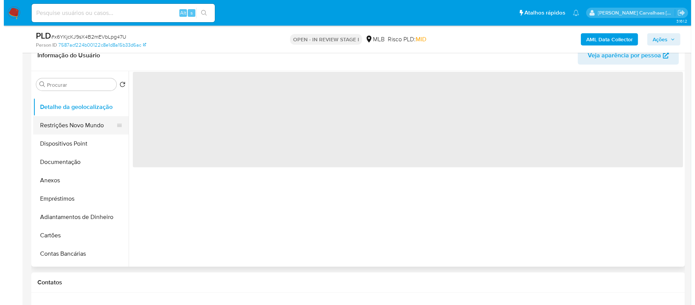
scroll to position [0, 0]
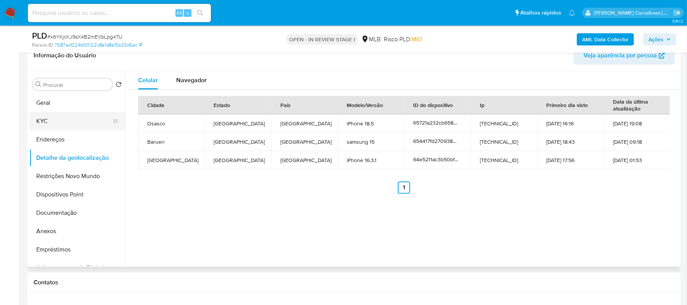
click at [74, 116] on button "KYC" at bounding box center [73, 121] width 89 height 18
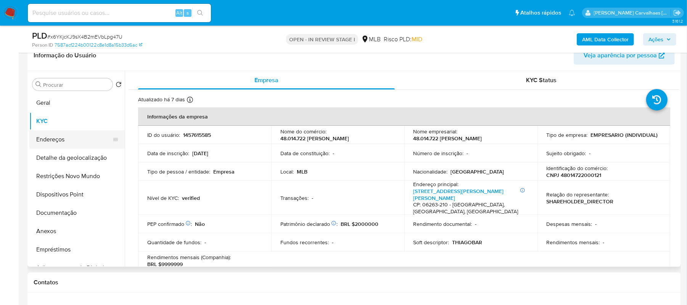
click at [54, 137] on button "Endereços" at bounding box center [73, 139] width 89 height 18
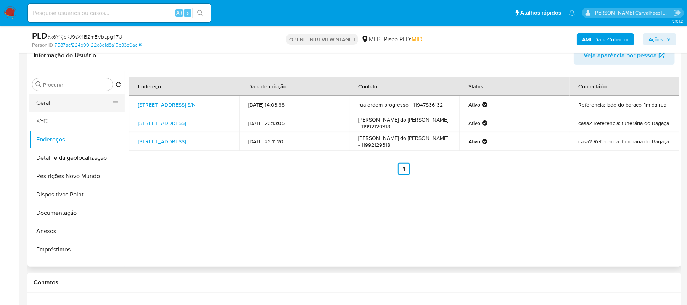
click at [50, 108] on button "Geral" at bounding box center [73, 102] width 89 height 18
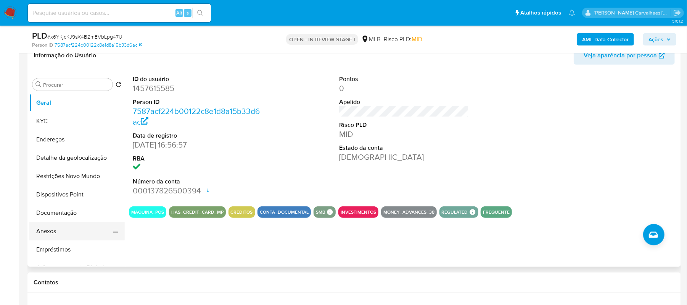
click at [69, 232] on button "Anexos" at bounding box center [73, 231] width 89 height 18
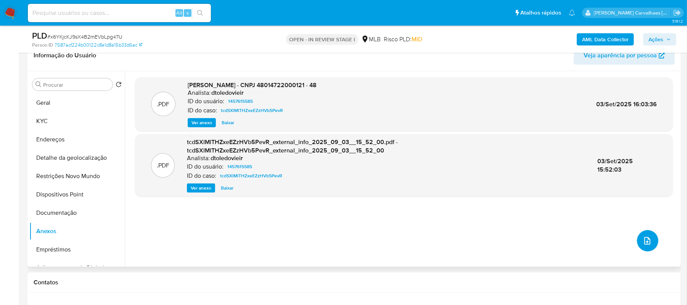
click at [646, 242] on icon "upload-file" at bounding box center [647, 241] width 6 height 8
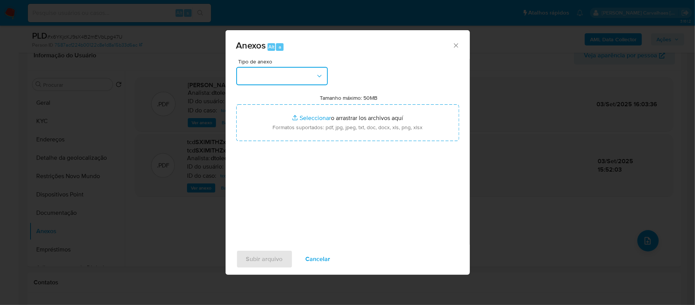
click at [312, 76] on button "button" at bounding box center [282, 76] width 92 height 18
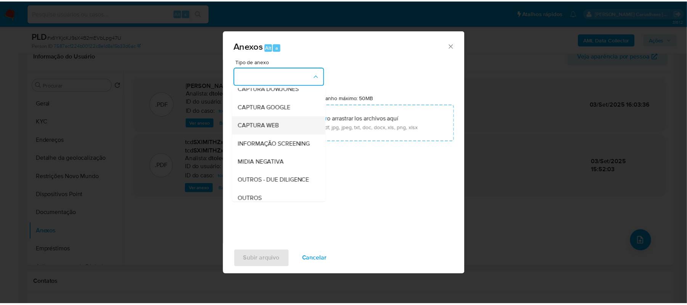
scroll to position [102, 0]
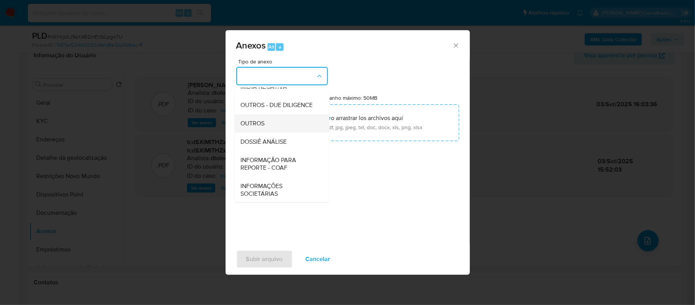
click at [268, 132] on div "OUTROS" at bounding box center [280, 123] width 78 height 18
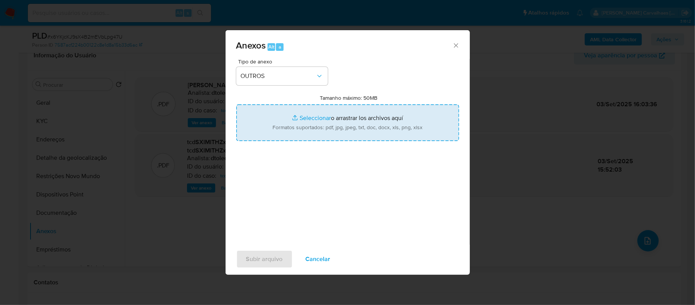
click at [309, 117] on input "Tamanho máximo: 50MB Seleccionar archivos" at bounding box center [347, 122] width 223 height 37
type input "C:\fakepath\Mulan 48.014.722 THIAGO FERREIRA SEVERINO1457615585_2025_09_25_07_1…"
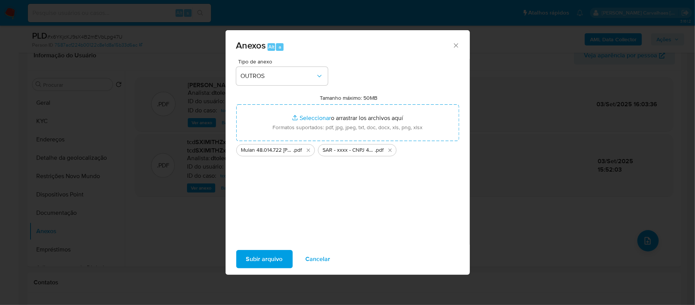
click at [269, 253] on span "Subir arquivo" at bounding box center [264, 258] width 37 height 17
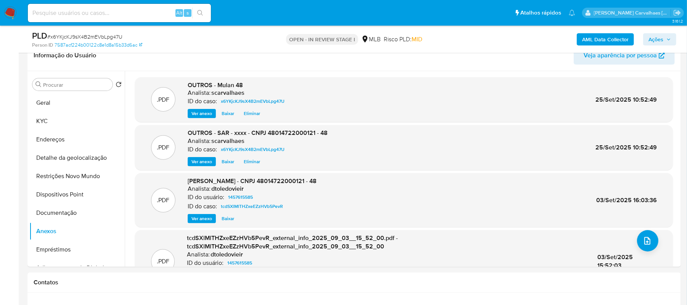
click at [667, 38] on icon "button" at bounding box center [669, 39] width 5 height 5
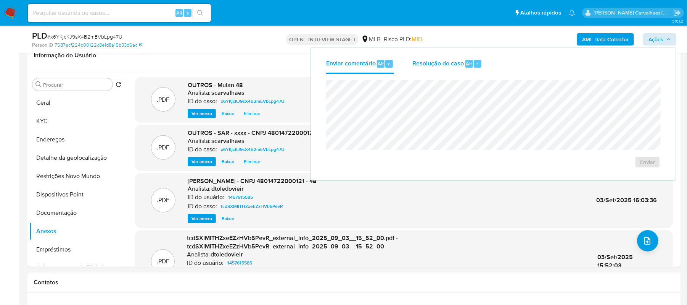
click at [419, 63] on span "Resolução do caso" at bounding box center [438, 63] width 52 height 9
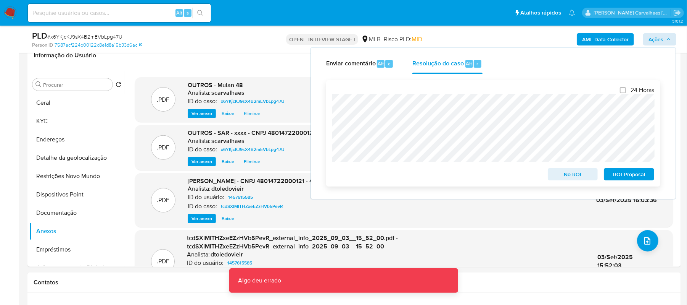
click at [620, 173] on span "ROI Proposal" at bounding box center [629, 174] width 40 height 11
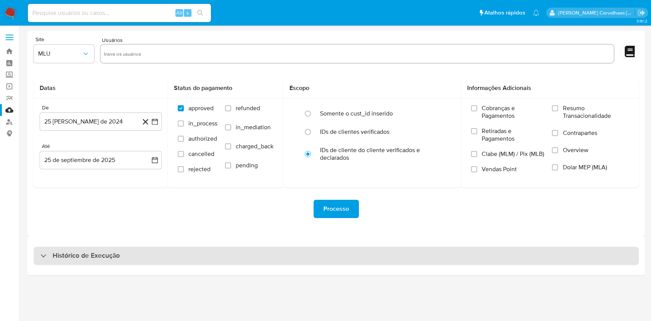
drag, startPoint x: 82, startPoint y: 252, endPoint x: 118, endPoint y: 248, distance: 36.1
click at [83, 252] on h3 "Histórico de Execução" at bounding box center [86, 255] width 67 height 9
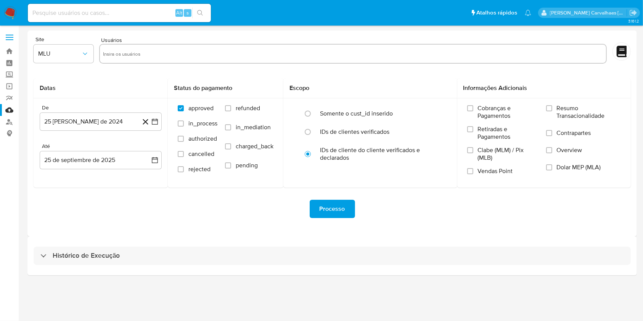
select select "10"
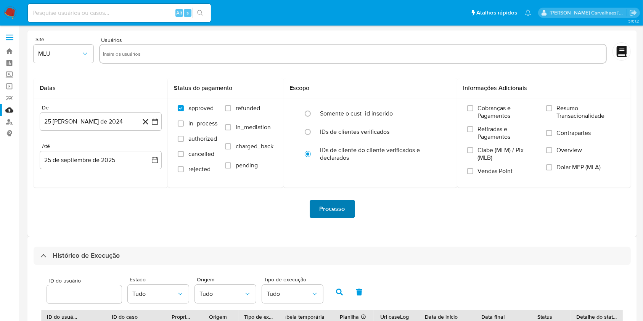
scroll to position [153, 0]
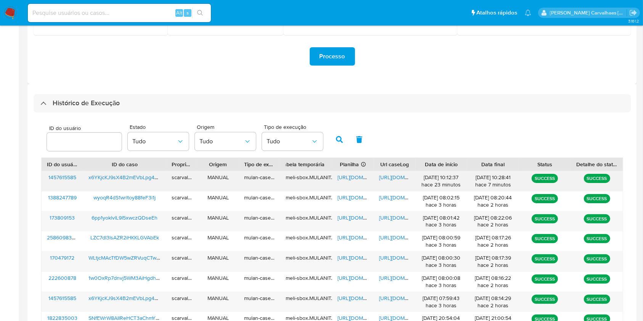
click at [384, 179] on span "[URL][DOMAIN_NAME]" at bounding box center [405, 178] width 53 height 8
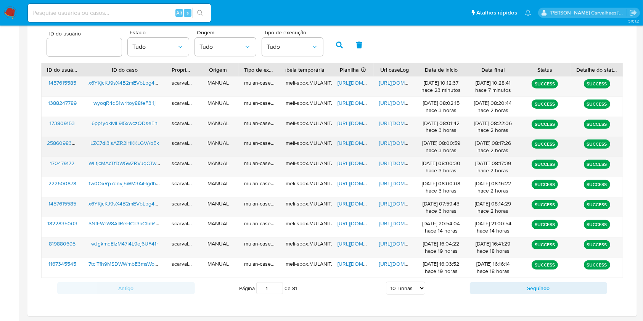
scroll to position [254, 0]
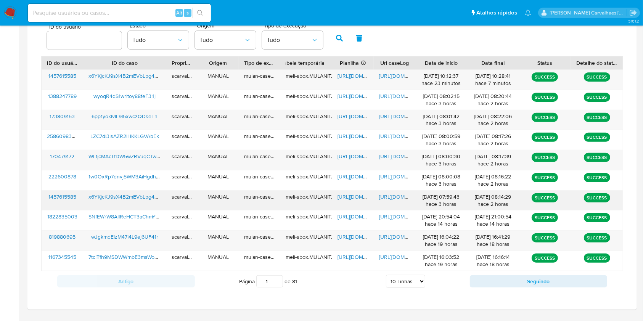
click at [390, 196] on span "[URL][DOMAIN_NAME]" at bounding box center [405, 197] width 53 height 8
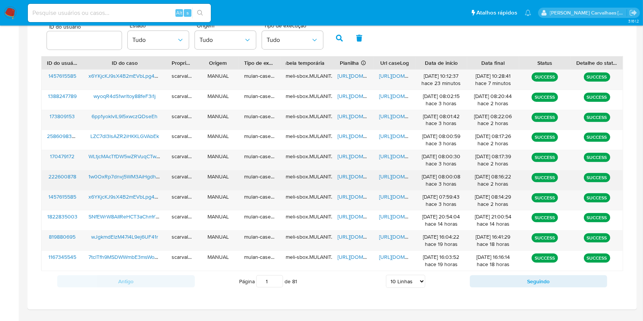
click at [397, 177] on span "[URL][DOMAIN_NAME]" at bounding box center [405, 177] width 53 height 8
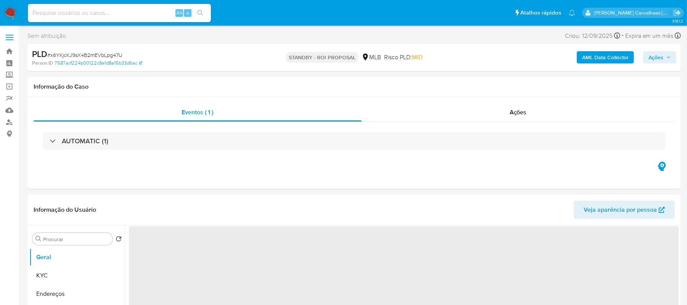
select select "10"
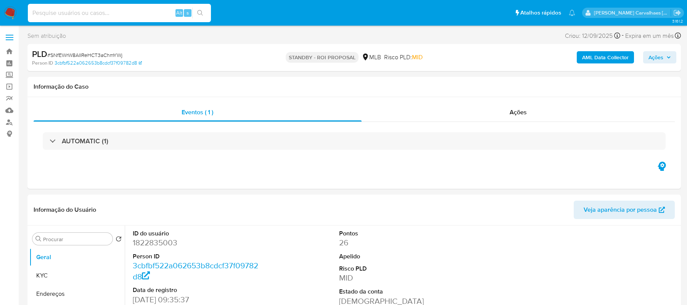
select select "10"
type input "1w0OxRp7dnvj5WM3AiHgdhkB"
click at [198, 16] on icon "search-icon" at bounding box center [200, 13] width 6 height 6
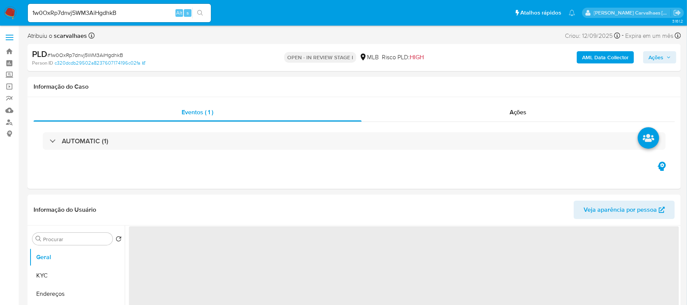
select select "10"
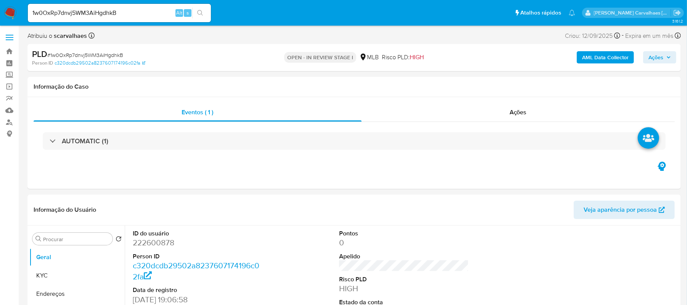
click at [199, 11] on icon "search-icon" at bounding box center [200, 13] width 6 height 6
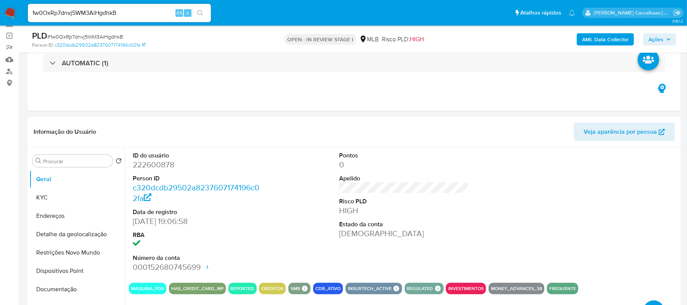
scroll to position [102, 0]
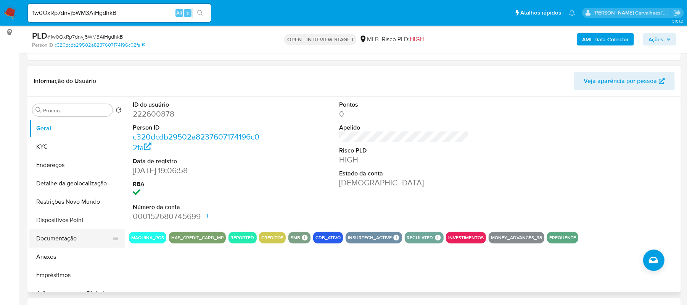
drag, startPoint x: 73, startPoint y: 232, endPoint x: 80, endPoint y: 231, distance: 6.9
click at [76, 232] on button "Documentação" at bounding box center [73, 238] width 89 height 18
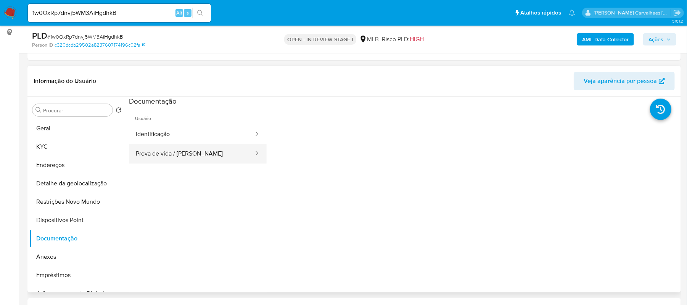
click at [189, 149] on button "Prova de vida / [PERSON_NAME]" at bounding box center [192, 153] width 126 height 19
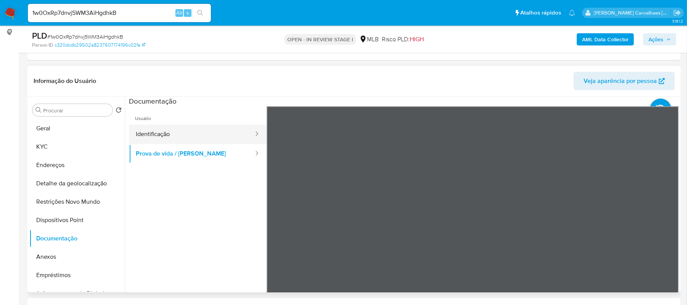
click at [205, 131] on button "Identificação" at bounding box center [192, 133] width 126 height 19
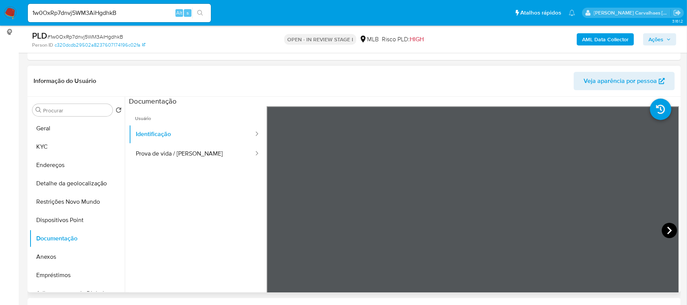
click at [664, 227] on icon at bounding box center [669, 229] width 15 height 15
click at [61, 145] on button "KYC" at bounding box center [73, 146] width 89 height 18
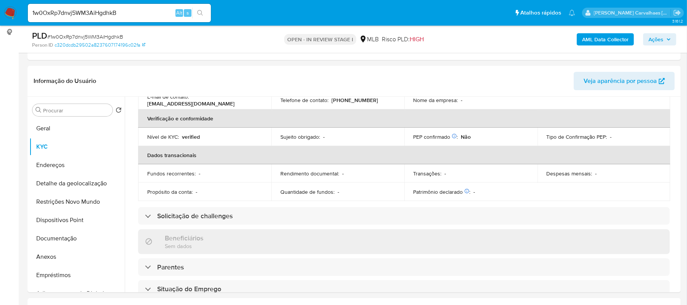
scroll to position [153, 0]
click at [66, 261] on button "Anexos" at bounding box center [73, 256] width 89 height 18
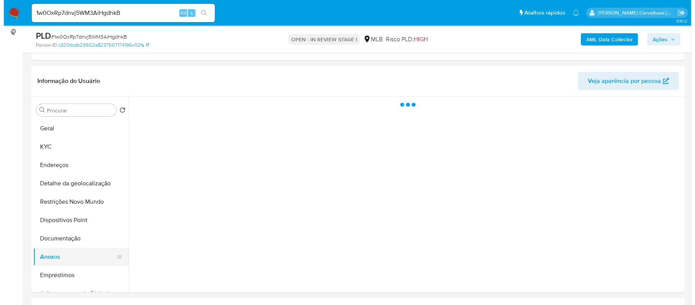
scroll to position [0, 0]
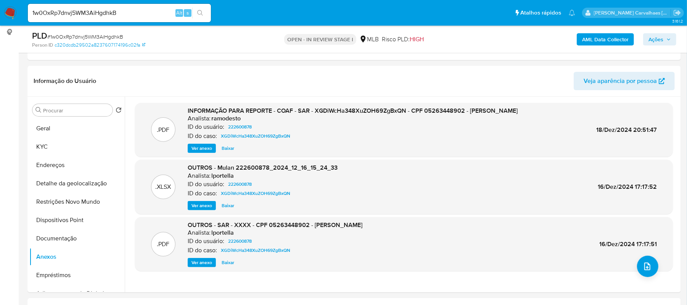
click at [202, 144] on span "Ver anexo" at bounding box center [202, 148] width 21 height 8
click at [202, 144] on div "Ver anexo Ver anexo [GEOGRAPHIC_DATA]" at bounding box center [353, 147] width 330 height 9
